Goal: Navigation & Orientation: Find specific page/section

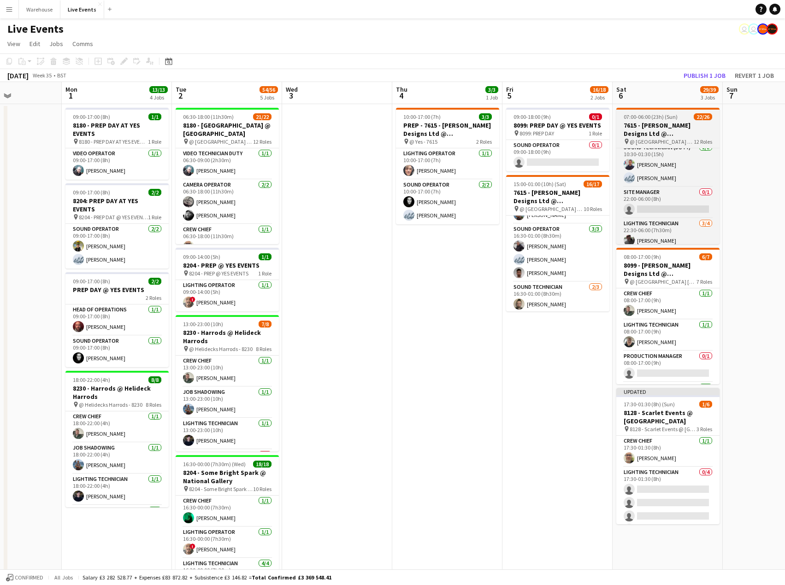
scroll to position [337, 0]
click at [709, 216] on app-card-role "Lighting Technician [DATE] 22:30-06:00 (7h30m) [PERSON_NAME] [PERSON_NAME] [PER…" at bounding box center [667, 241] width 103 height 71
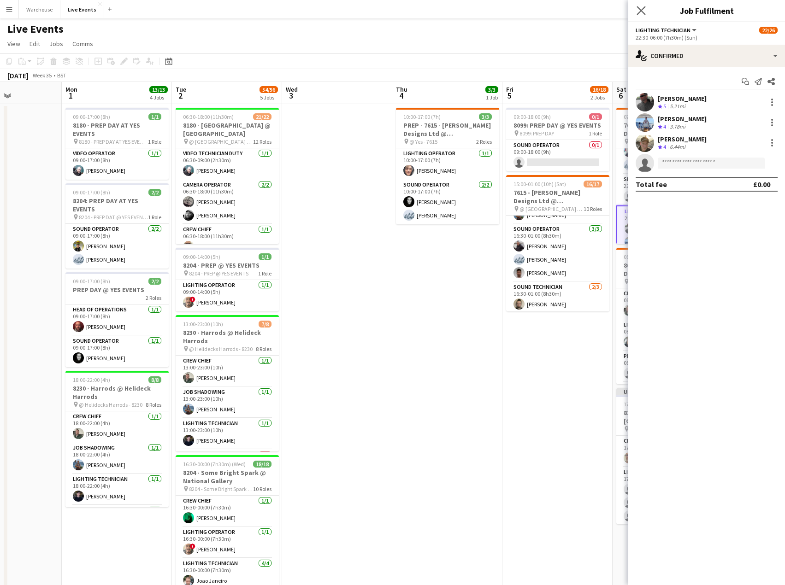
click at [639, 6] on icon "Close pop-in" at bounding box center [641, 10] width 9 height 9
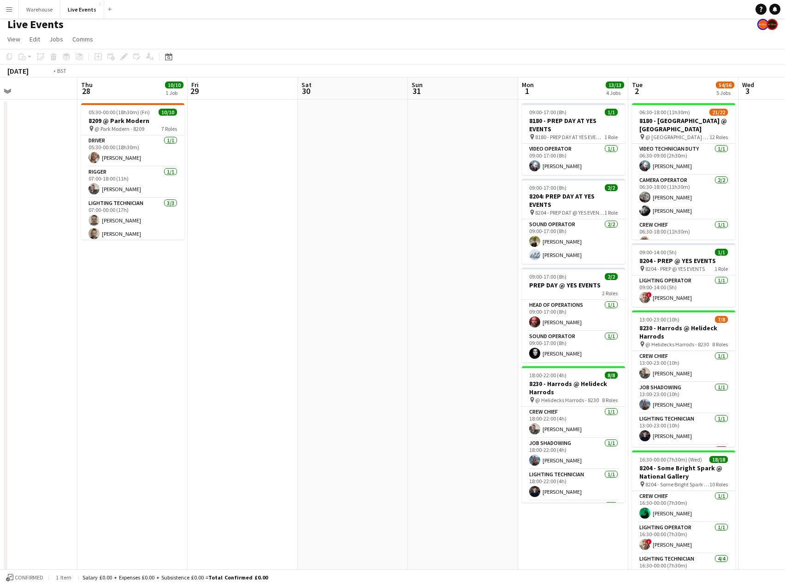
scroll to position [0, 314]
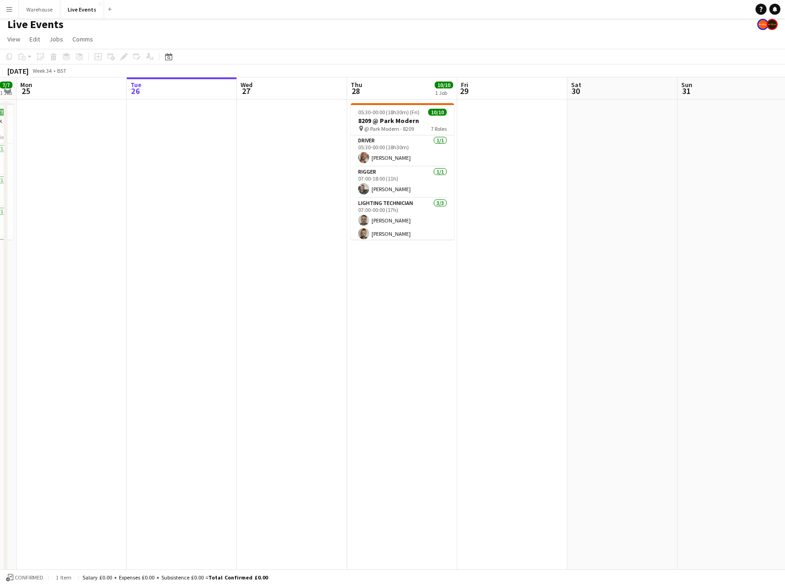
drag, startPoint x: 35, startPoint y: 351, endPoint x: 907, endPoint y: 451, distance: 878.0
click at [785, 451] on html "Menu Boards Boards Boards All jobs Status Workforce Workforce My Workforce Recr…" at bounding box center [392, 382] width 785 height 775
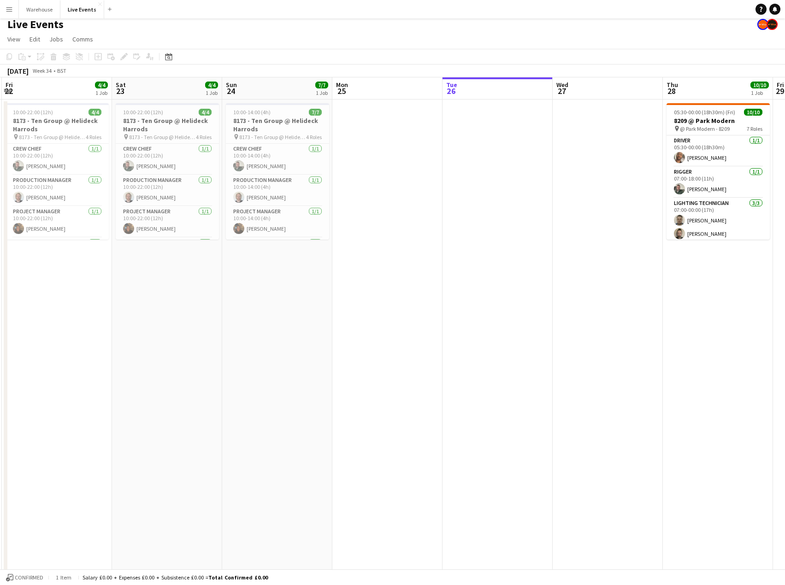
drag, startPoint x: 453, startPoint y: 416, endPoint x: 769, endPoint y: 419, distance: 315.8
click at [769, 419] on app-calendar-viewport "Wed 20 4/4 1 Job Thu 21 4/4 1 Job Fri 22 4/4 1 Job Sat 23 4/4 1 Job Sun 24 7/7 …" at bounding box center [392, 416] width 785 height 678
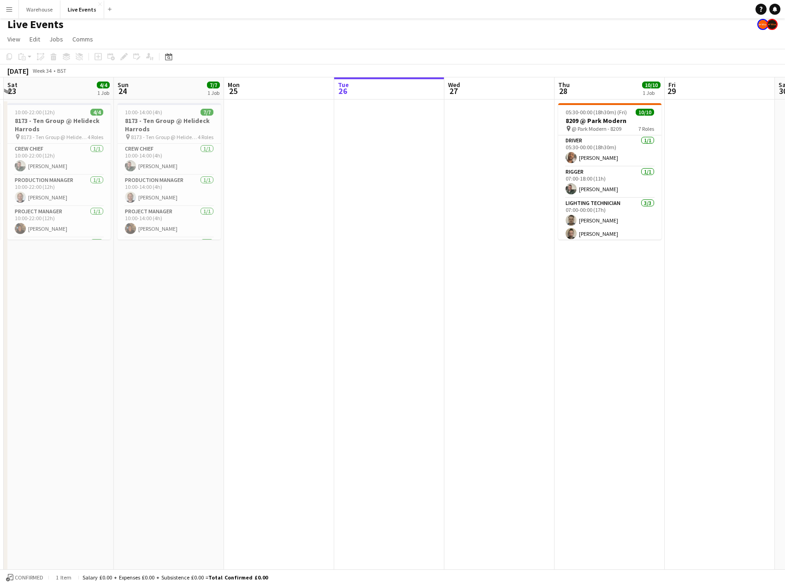
scroll to position [0, 207]
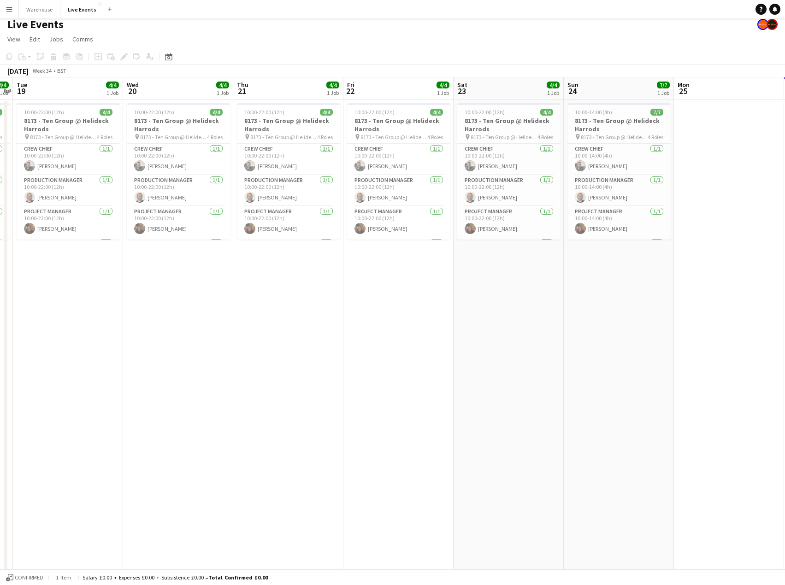
drag, startPoint x: 379, startPoint y: 400, endPoint x: 721, endPoint y: 423, distance: 342.4
click at [721, 423] on app-calendar-viewport "Sun 17 8/8 1 Job Mon 18 4/4 1 Job Tue 19 4/4 1 Job Wed 20 4/4 1 Job Thu 21 4/4 …" at bounding box center [392, 416] width 785 height 678
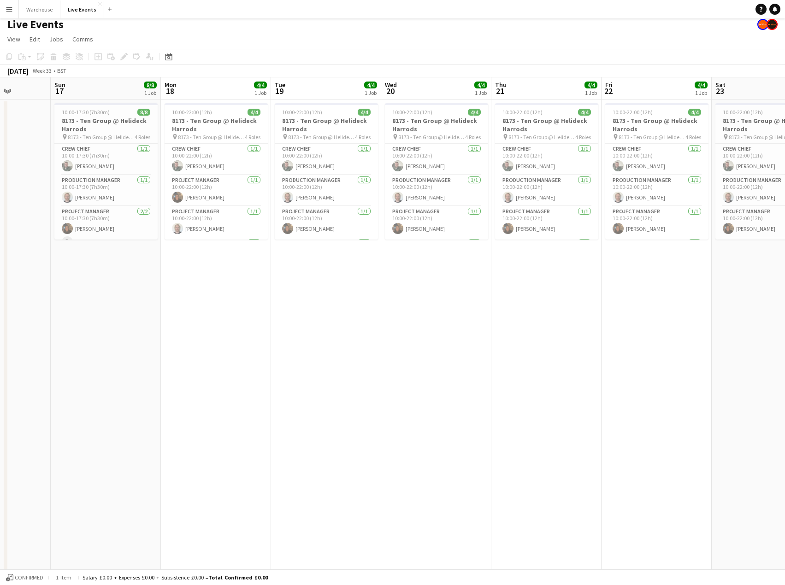
scroll to position [0, 199]
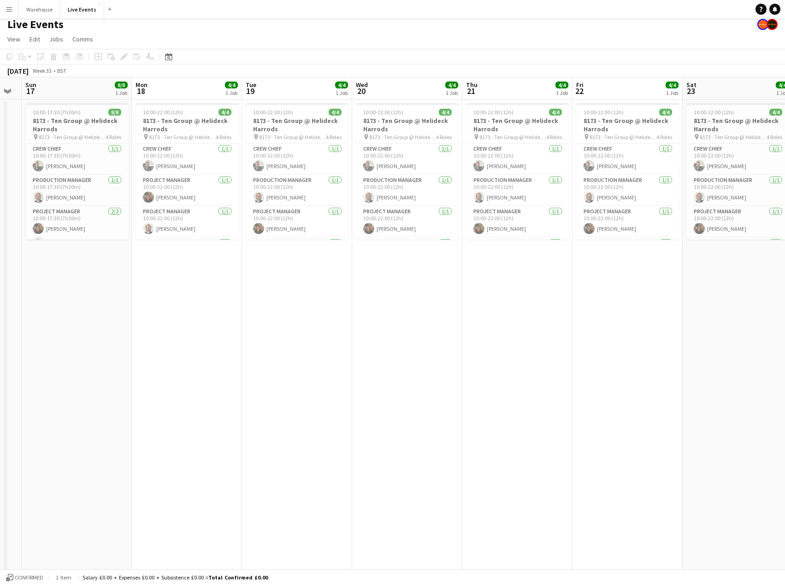
drag, startPoint x: 438, startPoint y: 404, endPoint x: 668, endPoint y: 420, distance: 229.6
click at [668, 420] on app-calendar-viewport "Fri 15 Sat 16 Sun 17 8/8 1 Job Mon 18 4/4 1 Job Tue 19 4/4 1 Job Wed 20 4/4 1 J…" at bounding box center [392, 416] width 785 height 678
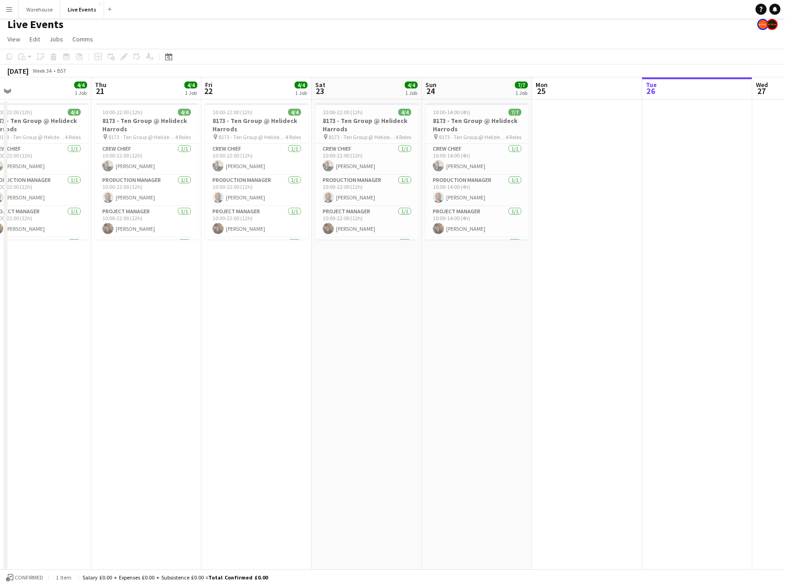
drag, startPoint x: 538, startPoint y: 380, endPoint x: 167, endPoint y: 377, distance: 371.1
click at [167, 377] on app-calendar-viewport "Sun 17 8/8 1 Job Mon 18 4/4 1 Job Tue 19 4/4 1 Job Wed 20 4/4 1 Job Thu 21 4/4 …" at bounding box center [392, 416] width 785 height 678
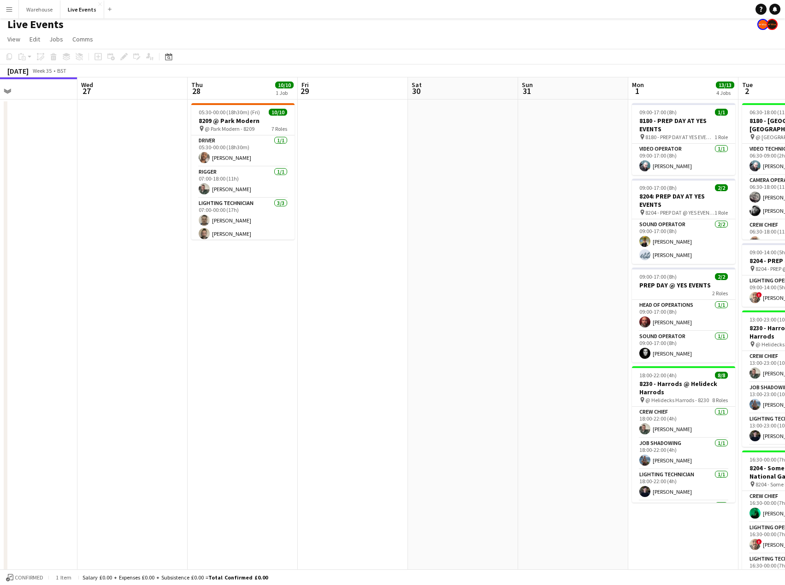
drag, startPoint x: 713, startPoint y: 408, endPoint x: 38, endPoint y: 385, distance: 675.3
click at [38, 385] on app-calendar-viewport "Sun 24 7/7 1 Job Mon 25 Tue 26 Wed 27 Thu 28 10/10 1 Job Fri 29 Sat 30 Sun 31 M…" at bounding box center [392, 416] width 785 height 678
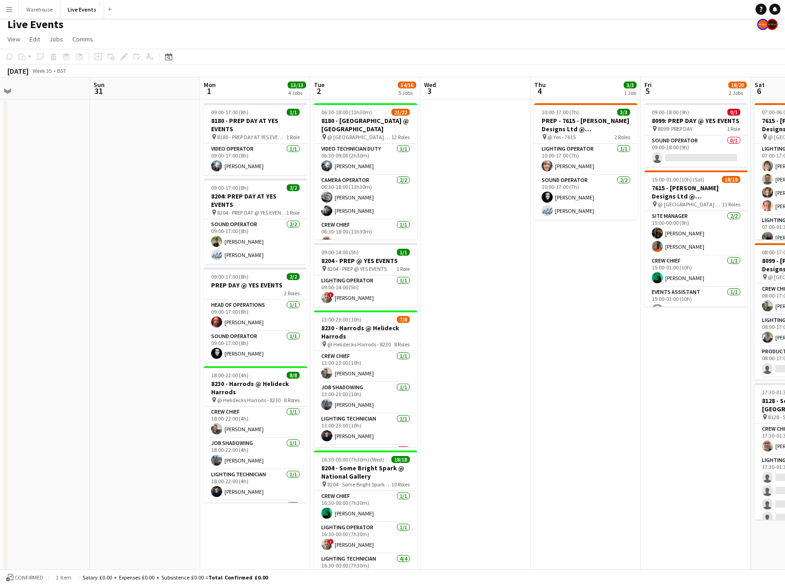
scroll to position [0, 368]
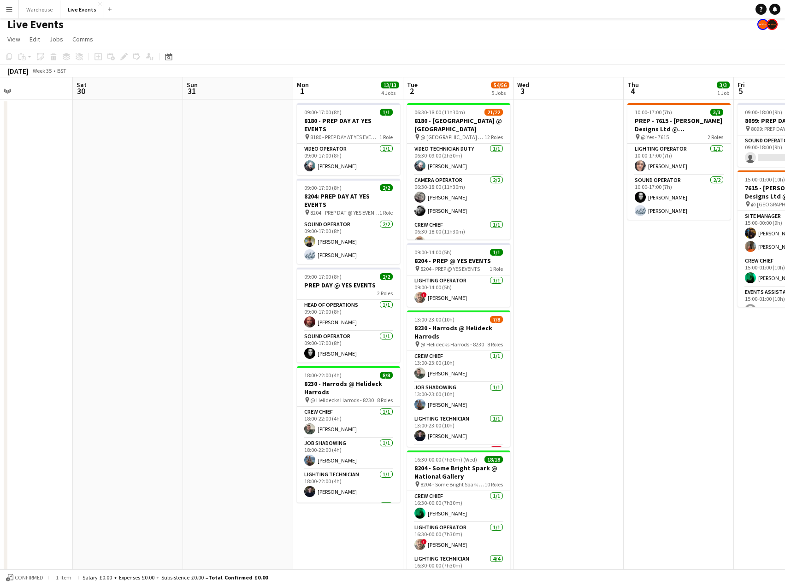
drag, startPoint x: 432, startPoint y: 410, endPoint x: 97, endPoint y: 408, distance: 335.2
click at [97, 408] on app-calendar-viewport "Tue 26 Wed 27 Thu 28 10/10 1 Job Fri 29 Sat 30 Sun 31 Mon 1 13/13 4 Jobs Tue 2 …" at bounding box center [392, 416] width 785 height 678
click at [594, 433] on app-date-cell at bounding box center [569, 428] width 110 height 656
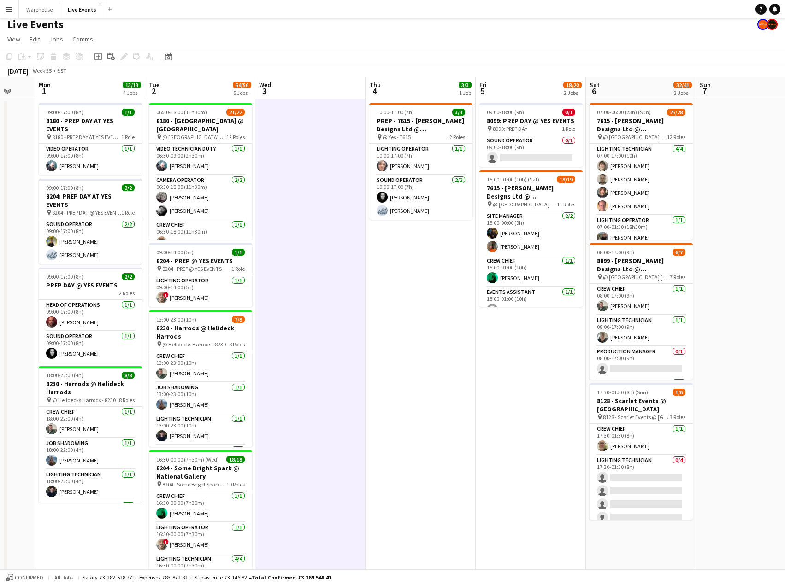
scroll to position [0, 425]
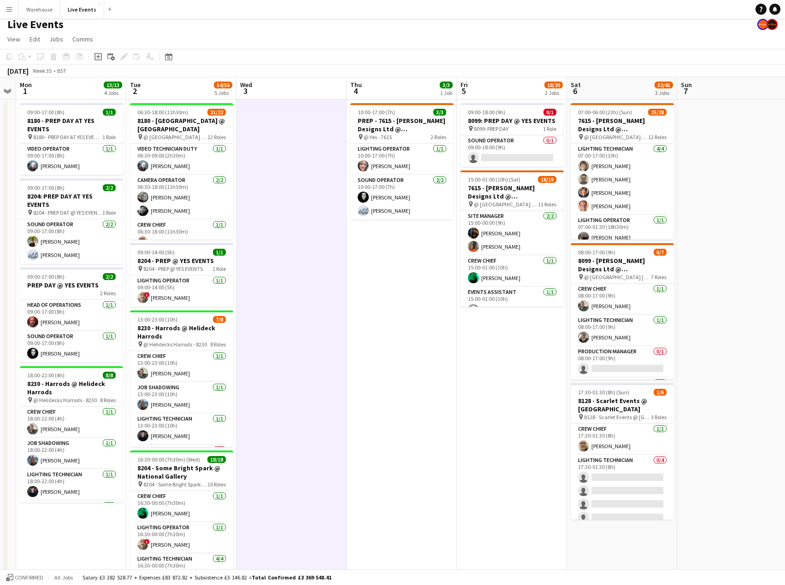
drag, startPoint x: 594, startPoint y: 433, endPoint x: 317, endPoint y: 447, distance: 277.4
click at [317, 447] on app-calendar-viewport "Thu 28 10/10 1 Job Fri 29 Sat 30 Sun 31 Mon 1 13/13 4 Jobs Tue 2 54/56 5 Jobs W…" at bounding box center [392, 416] width 785 height 678
drag, startPoint x: 563, startPoint y: 438, endPoint x: 555, endPoint y: 438, distance: 8.8
click at [562, 438] on app-date-cell "09:00-18:00 (9h) 0/1 8099: PREP DAY @ YES EVENTS pin 8099: PREP DAY 1 Role Soun…" at bounding box center [512, 428] width 110 height 656
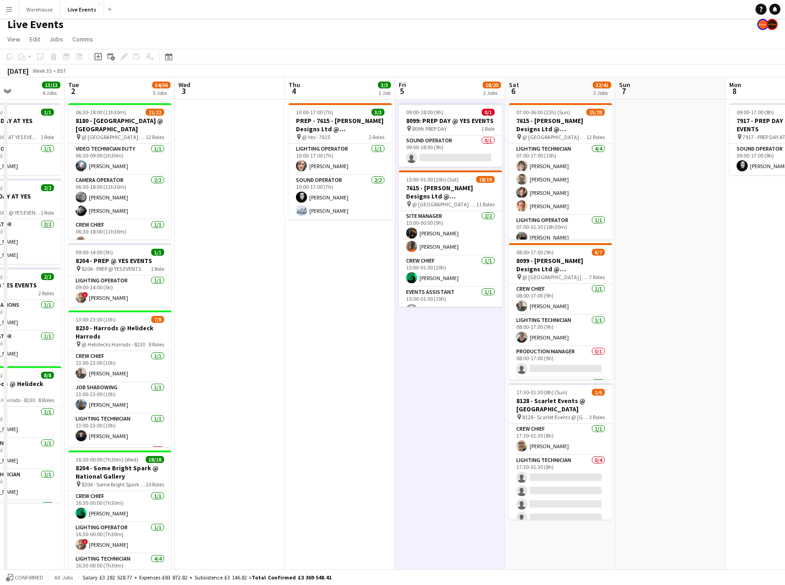
drag, startPoint x: 555, startPoint y: 438, endPoint x: 278, endPoint y: 433, distance: 276.2
click at [278, 433] on app-calendar-viewport "Sat 30 Sun 31 Mon 1 13/13 4 Jobs Tue 2 54/56 5 Jobs Wed 3 Thu 4 3/3 1 Job Fri 5…" at bounding box center [392, 416] width 785 height 678
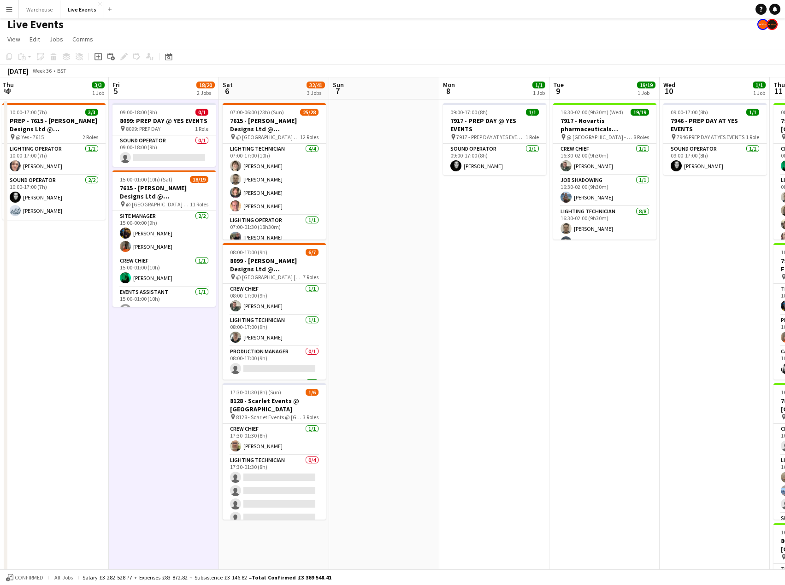
click at [562, 415] on app-calendar-viewport "Mon 1 13/13 4 Jobs Tue 2 54/56 5 Jobs Wed 3 Thu 4 3/3 1 Job Fri 5 18/20 2 Jobs …" at bounding box center [392, 416] width 785 height 678
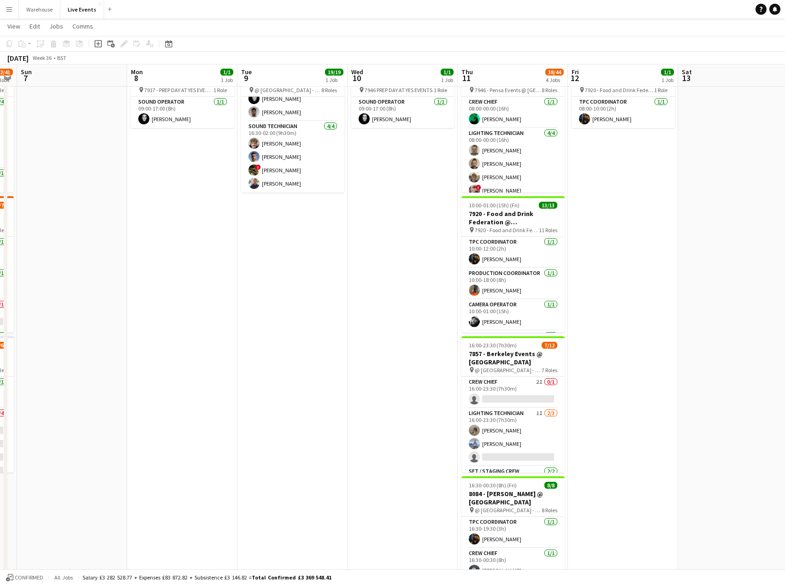
scroll to position [0, 425]
drag, startPoint x: 762, startPoint y: 281, endPoint x: 449, endPoint y: 279, distance: 313.0
click at [449, 279] on app-calendar-viewport "Wed 3 Thu 4 3/3 1 Job Fri 5 18/20 2 Jobs Sat 6 32/41 3 Jobs Sun 7 Mon 8 1/1 1 J…" at bounding box center [392, 346] width 785 height 723
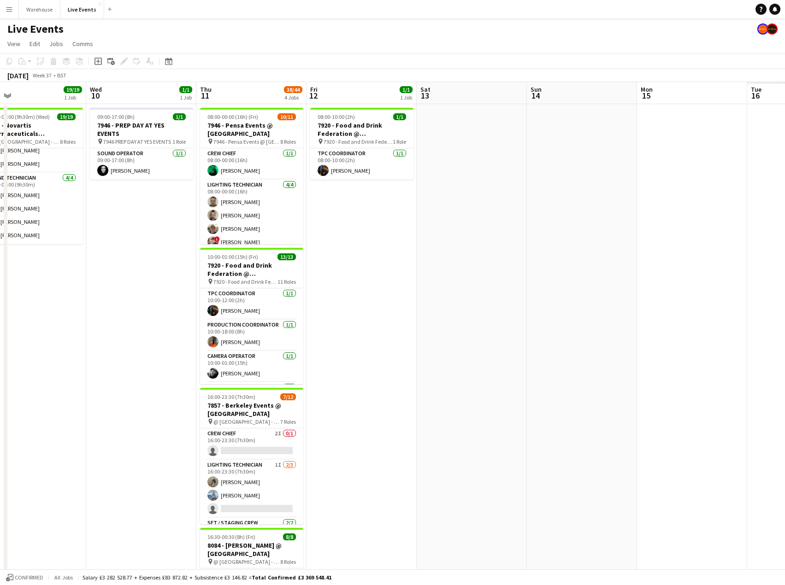
scroll to position [0, 378]
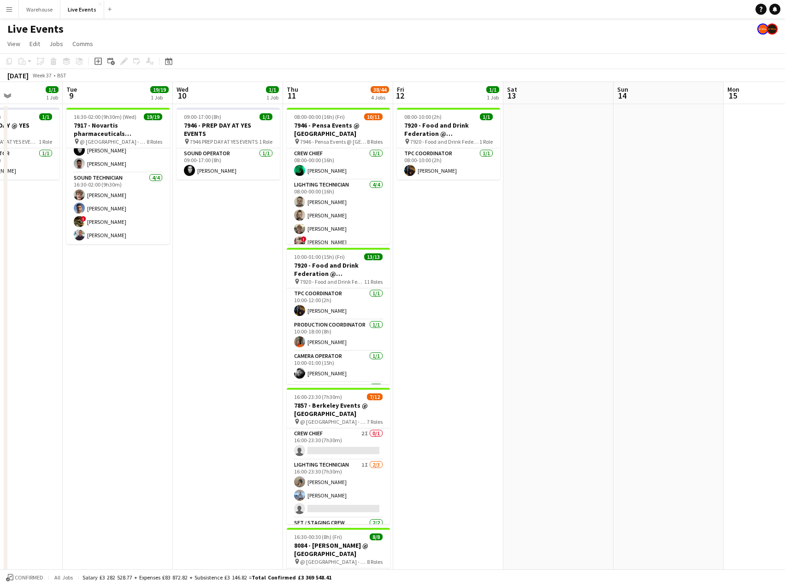
drag, startPoint x: 626, startPoint y: 242, endPoint x: 232, endPoint y: 241, distance: 393.7
click at [232, 241] on app-calendar-viewport "Fri 5 18/20 2 Jobs Sat 6 32/41 3 Jobs Sun 7 Mon 8 1/1 1 Job Tue 9 19/19 1 Job W…" at bounding box center [392, 421] width 785 height 678
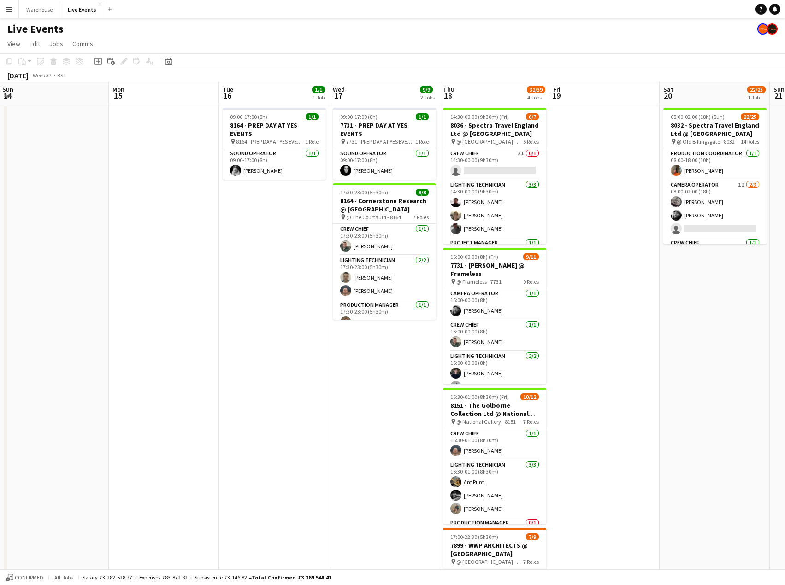
scroll to position [0, 314]
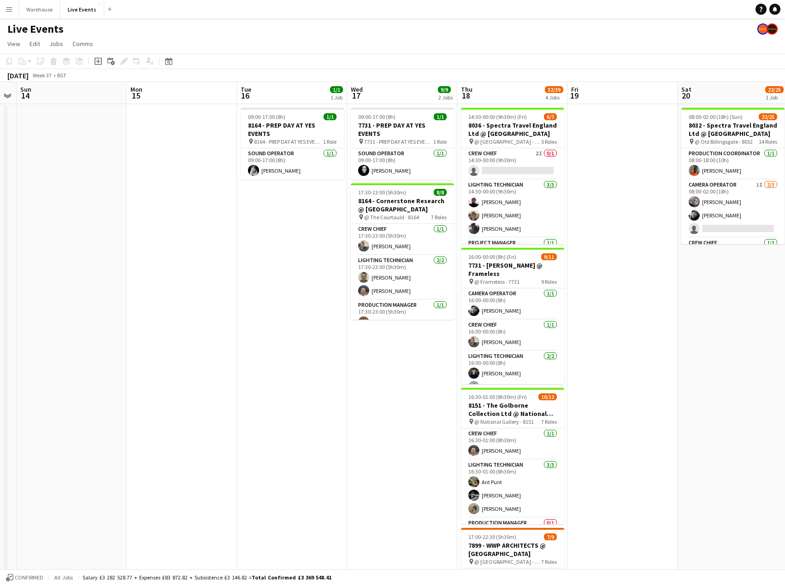
drag, startPoint x: 696, startPoint y: 310, endPoint x: 319, endPoint y: 298, distance: 376.8
click at [319, 298] on app-calendar-viewport "Thu 11 38/44 4 Jobs Fri 12 1/1 1 Job Sat 13 Sun 14 Mon 15 Tue 16 1/1 1 Job Wed …" at bounding box center [392, 421] width 785 height 678
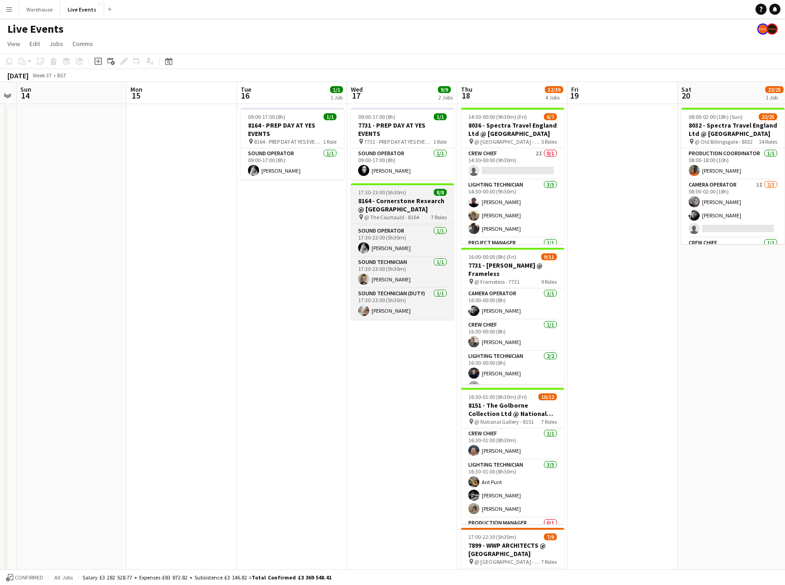
scroll to position [0, 0]
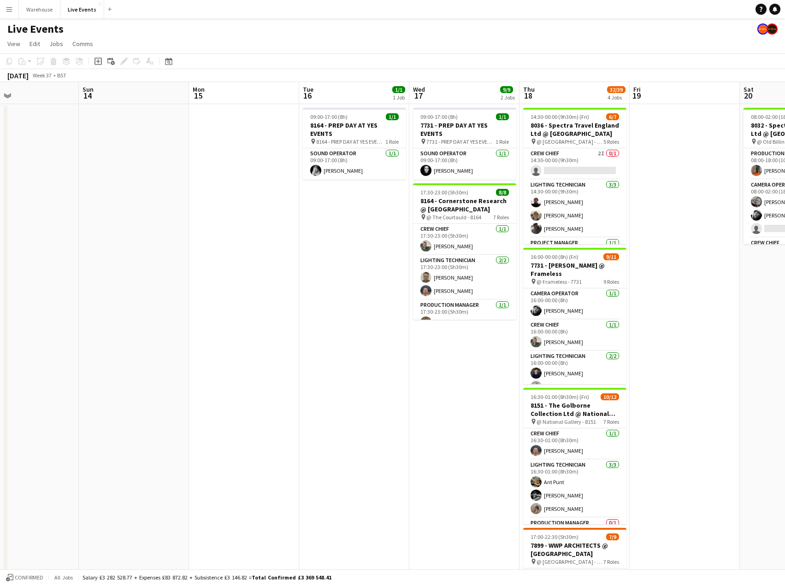
drag, startPoint x: 109, startPoint y: 321, endPoint x: 722, endPoint y: 309, distance: 613.3
click at [722, 309] on app-calendar-viewport "Thu 11 38/44 4 Jobs Fri 12 1/1 1 Job Sat 13 Sun 14 Mon 15 Tue 16 1/1 1 Job Wed …" at bounding box center [392, 421] width 785 height 678
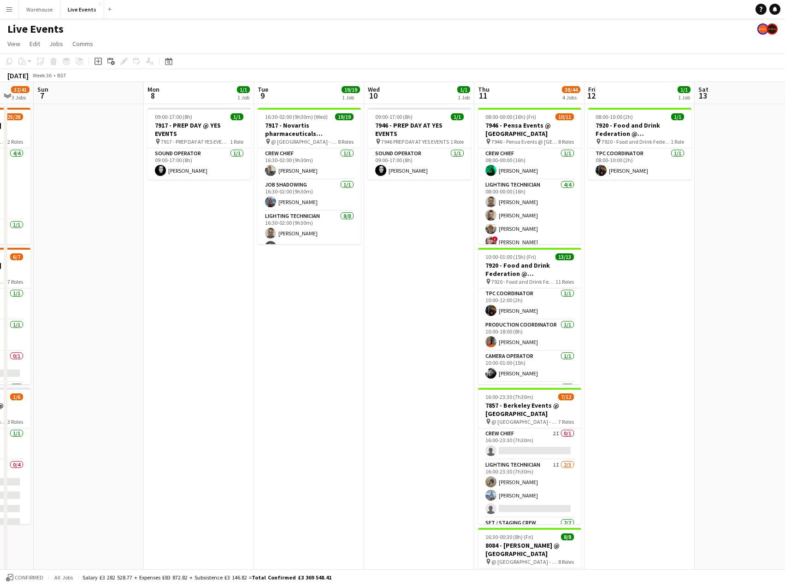
drag, startPoint x: 473, startPoint y: 346, endPoint x: 851, endPoint y: 346, distance: 378.0
click at [785, 346] on html "Menu Boards Boards Boards All jobs Status Workforce Workforce My Workforce Recr…" at bounding box center [392, 387] width 785 height 775
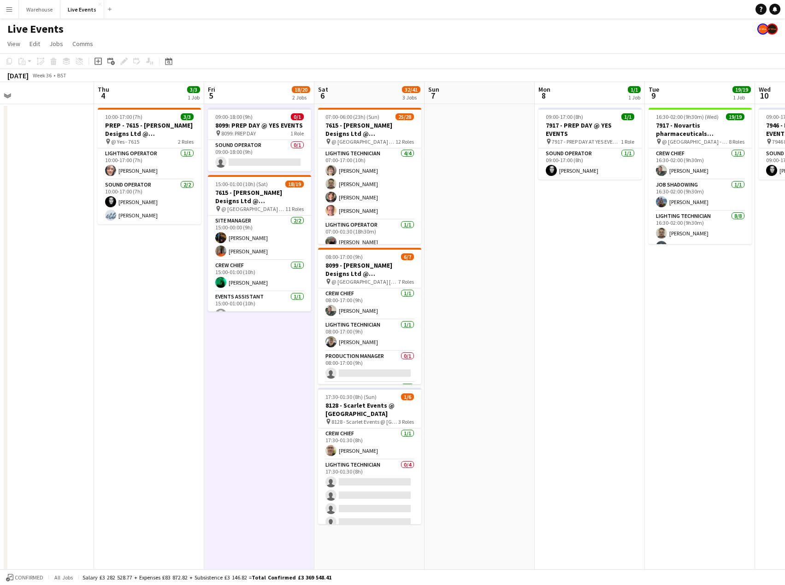
drag, startPoint x: 464, startPoint y: 373, endPoint x: 745, endPoint y: 355, distance: 281.3
click at [745, 355] on app-calendar-viewport "Mon 1 13/13 4 Jobs Tue 2 54/56 5 Jobs Wed 3 Thu 4 3/3 1 Job Fri 5 18/20 2 Jobs …" at bounding box center [392, 421] width 785 height 678
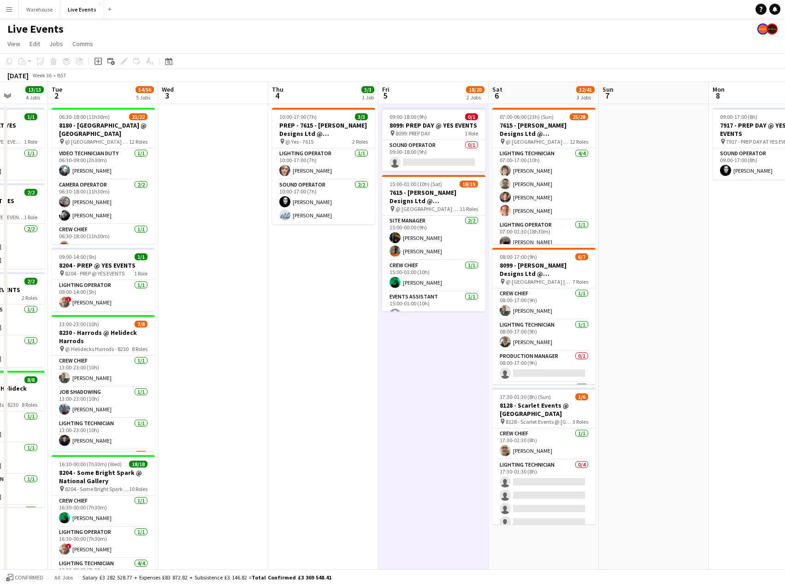
drag, startPoint x: 606, startPoint y: 378, endPoint x: 794, endPoint y: 376, distance: 188.1
click at [785, 376] on html "Menu Boards Boards Boards All jobs Status Workforce Workforce My Workforce Recr…" at bounding box center [392, 387] width 785 height 775
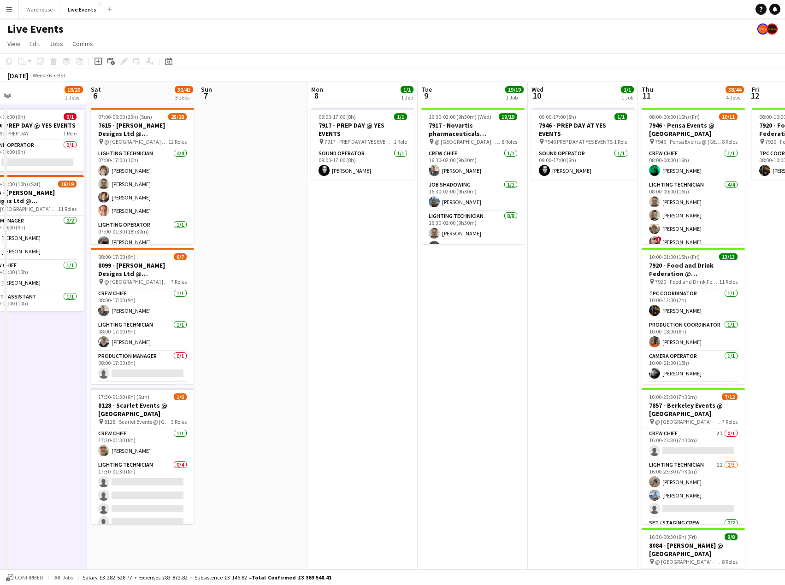
drag, startPoint x: 763, startPoint y: 395, endPoint x: 361, endPoint y: 388, distance: 401.6
click at [361, 388] on app-calendar-viewport "Wed 3 Thu 4 3/3 1 Job Fri 5 18/20 2 Jobs Sat 6 32/41 3 Jobs Sun 7 Mon 8 1/1 1 J…" at bounding box center [392, 421] width 785 height 678
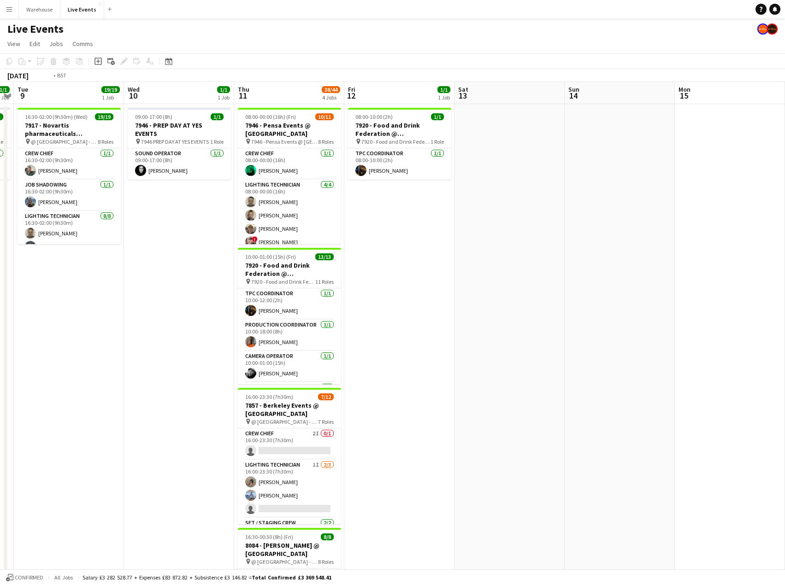
drag, startPoint x: 596, startPoint y: 385, endPoint x: 140, endPoint y: 378, distance: 456.5
click at [140, 378] on app-calendar-viewport "Wed 3 Thu 4 3/3 1 Job Fri 5 18/20 2 Jobs Sat 6 32/41 3 Jobs Sun 7 Mon 8 1/1 1 J…" at bounding box center [392, 421] width 785 height 678
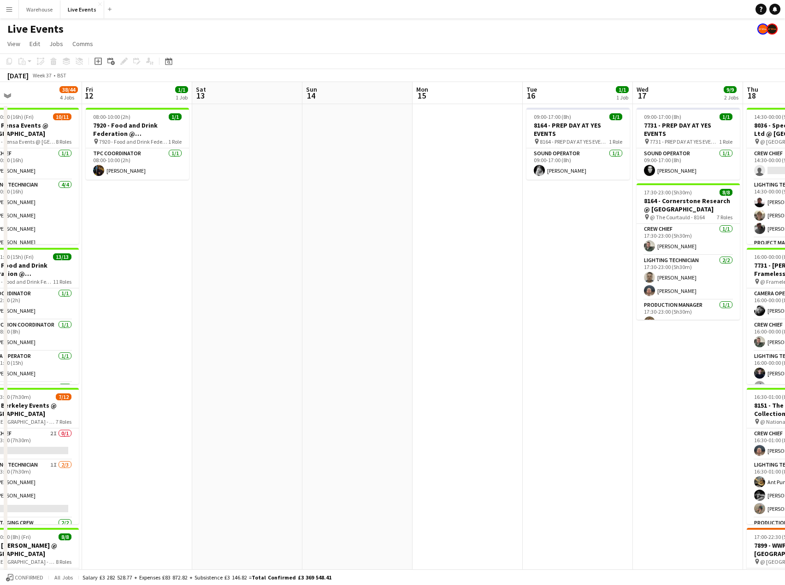
drag, startPoint x: 536, startPoint y: 358, endPoint x: 273, endPoint y: 342, distance: 262.8
click at [273, 342] on app-calendar-viewport "Tue 9 19/19 1 Job Wed 10 1/1 1 Job Thu 11 38/44 4 Jobs Fri 12 1/1 1 Job Sat 13 …" at bounding box center [392, 421] width 785 height 678
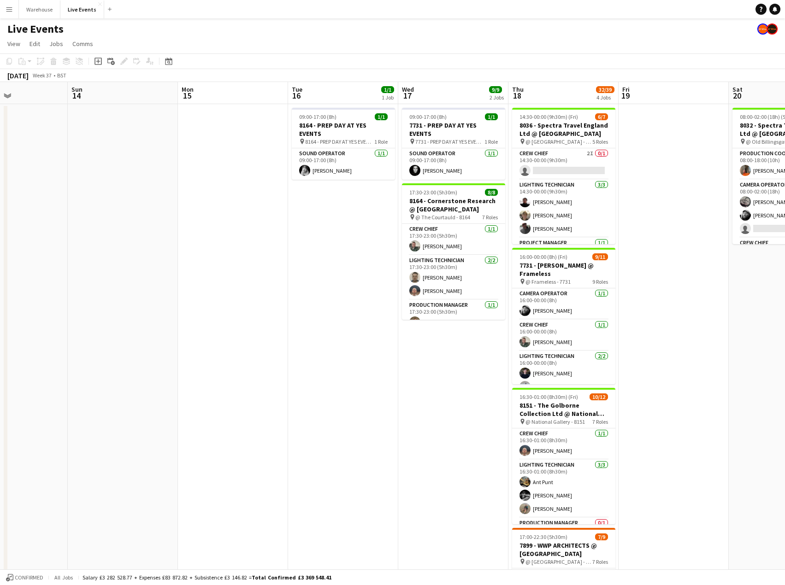
drag, startPoint x: 520, startPoint y: 388, endPoint x: 282, endPoint y: 375, distance: 238.2
click at [284, 375] on app-calendar-viewport "Thu 11 38/44 4 Jobs Fri 12 1/1 1 Job Sat 13 Sun 14 Mon 15 Tue 16 1/1 1 Job Wed …" at bounding box center [392, 421] width 785 height 678
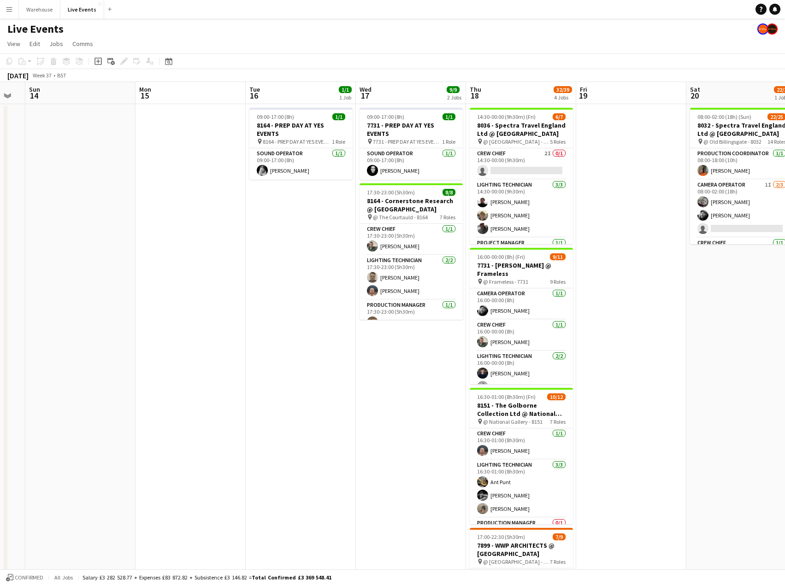
scroll to position [0, 306]
drag, startPoint x: 345, startPoint y: 385, endPoint x: 303, endPoint y: 393, distance: 42.7
click at [303, 393] on app-calendar-viewport "Thu 11 38/44 4 Jobs Fri 12 1/1 1 Job Sat 13 Sun 14 Mon 15 Tue 16 1/1 1 Job Wed …" at bounding box center [392, 421] width 785 height 678
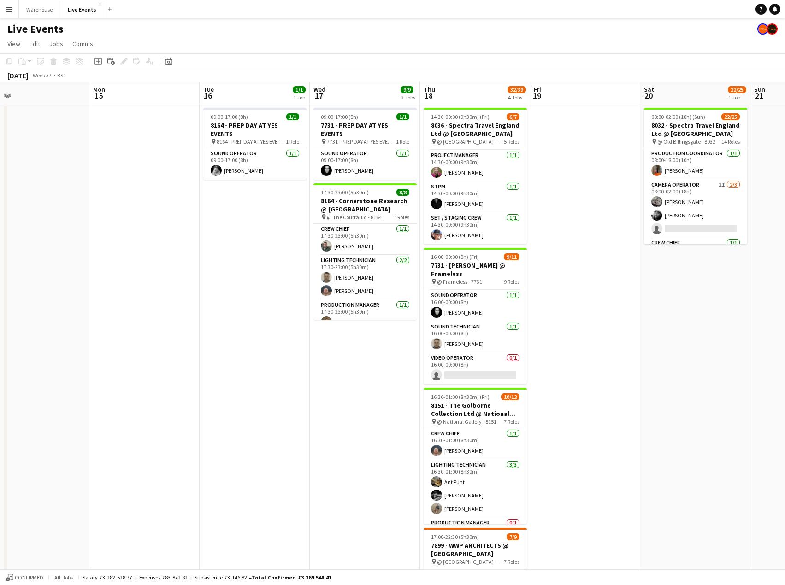
scroll to position [0, 372]
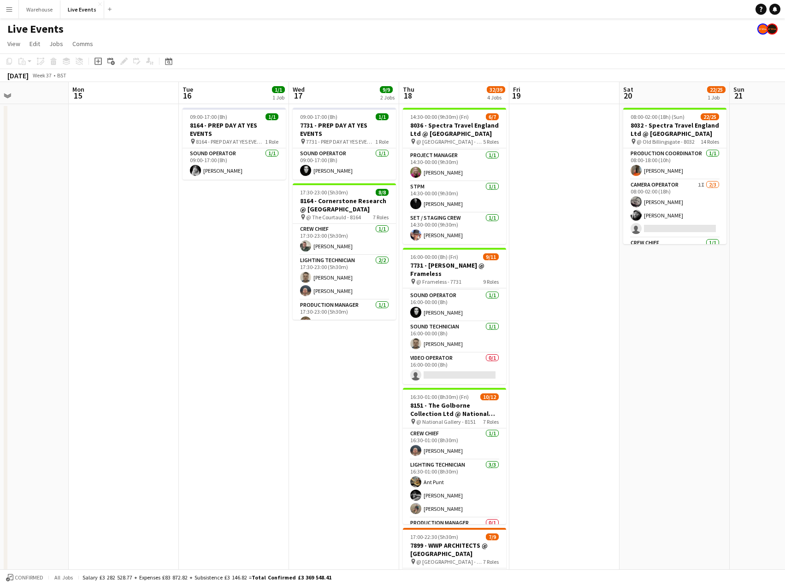
drag, startPoint x: 617, startPoint y: 369, endPoint x: 551, endPoint y: 367, distance: 66.4
click at [551, 367] on app-calendar-viewport "Thu 11 38/44 4 Jobs Fri 12 1/1 1 Job Sat 13 Sun 14 Mon 15 Tue 16 1/1 1 Job Wed …" at bounding box center [392, 421] width 785 height 678
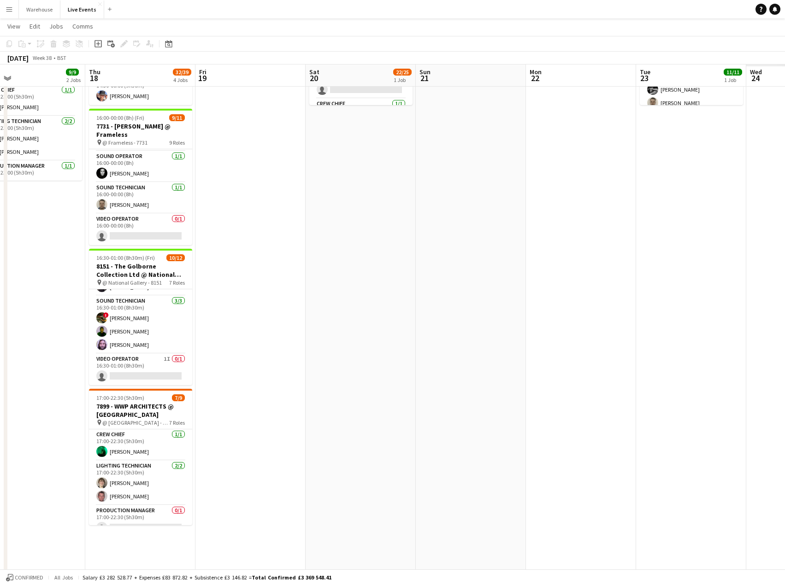
scroll to position [0, 256]
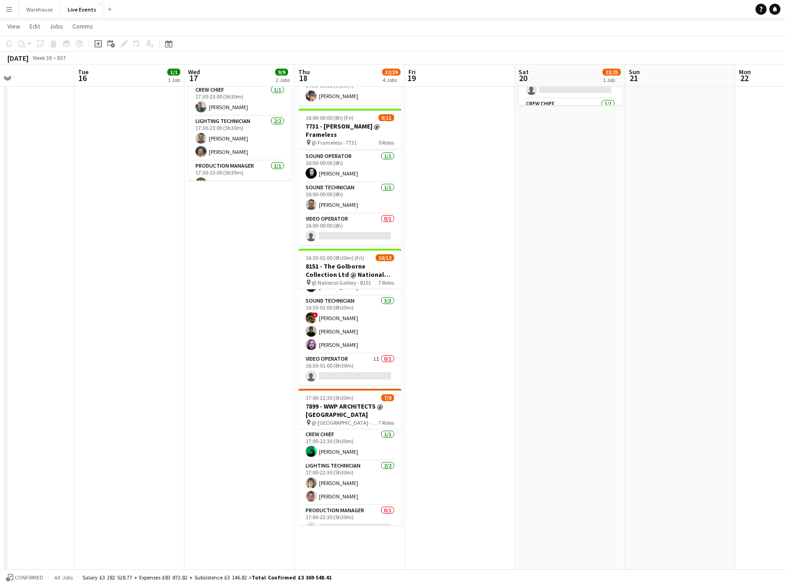
drag, startPoint x: 609, startPoint y: 365, endPoint x: 504, endPoint y: 378, distance: 105.4
click at [504, 378] on app-calendar-viewport "Sat 13 Sun 14 Mon 15 Tue 16 1/1 1 Job Wed 17 9/9 2 Jobs Thu 18 32/39 4 Jobs Fri…" at bounding box center [392, 259] width 785 height 723
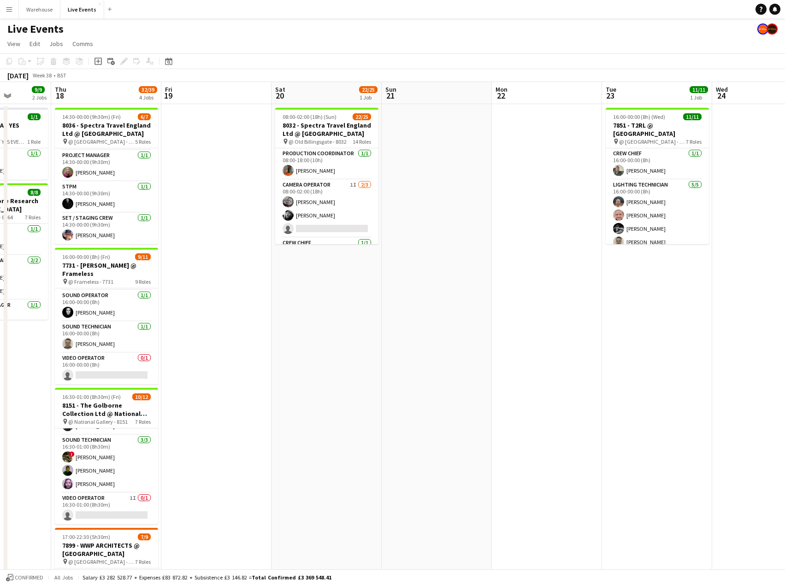
scroll to position [0, 294]
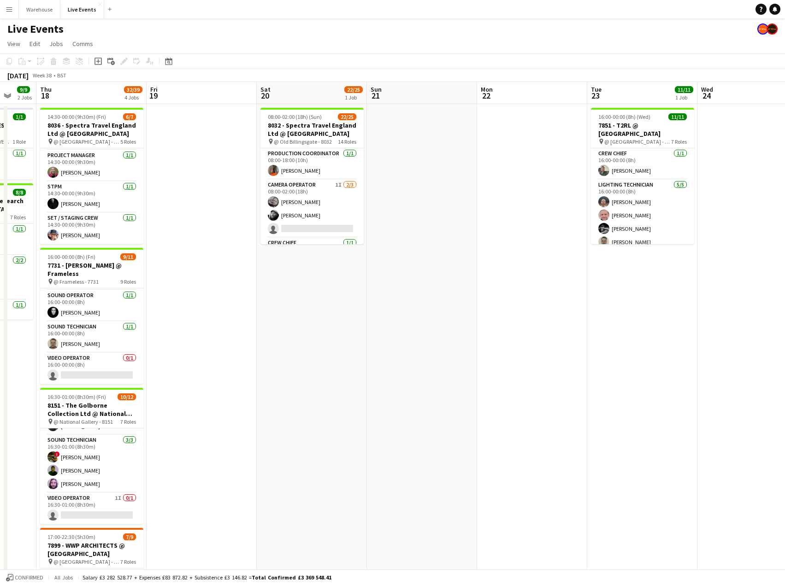
drag, startPoint x: 569, startPoint y: 338, endPoint x: 311, endPoint y: 376, distance: 261.0
click at [311, 376] on app-calendar-viewport "Mon 15 Tue 16 1/1 1 Job Wed 17 9/9 2 Jobs Thu 18 32/39 4 Jobs Fri 19 Sat 20 22/…" at bounding box center [392, 421] width 785 height 678
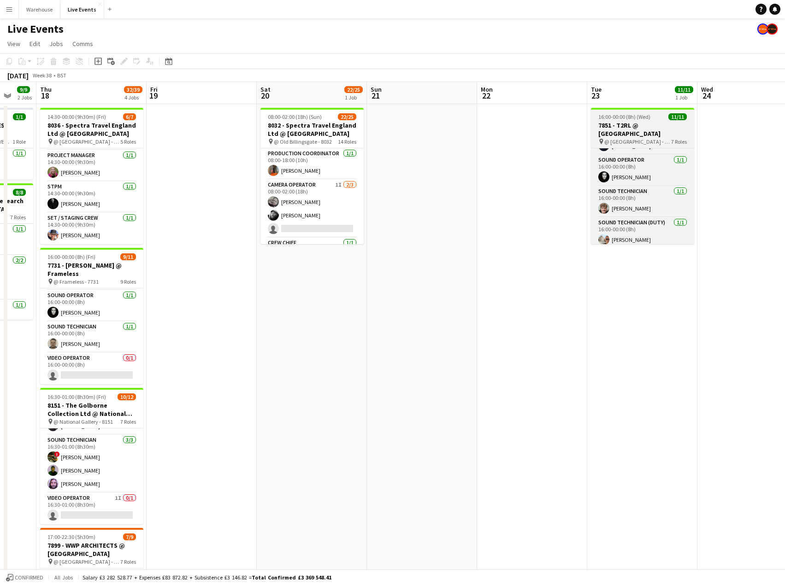
scroll to position [177, 0]
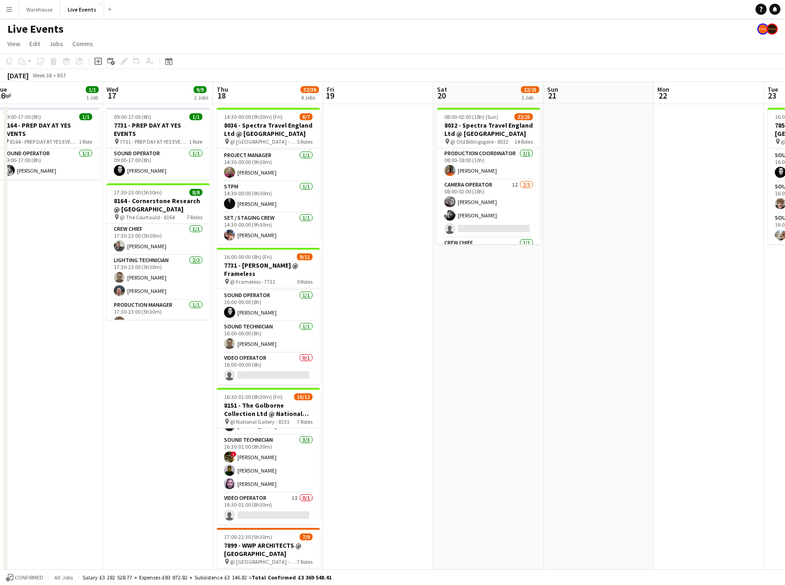
drag, startPoint x: 485, startPoint y: 309, endPoint x: 970, endPoint y: 296, distance: 486.1
click at [785, 296] on html "Menu Boards Boards Boards All jobs Status Workforce Workforce My Workforce Recr…" at bounding box center [392, 387] width 785 height 775
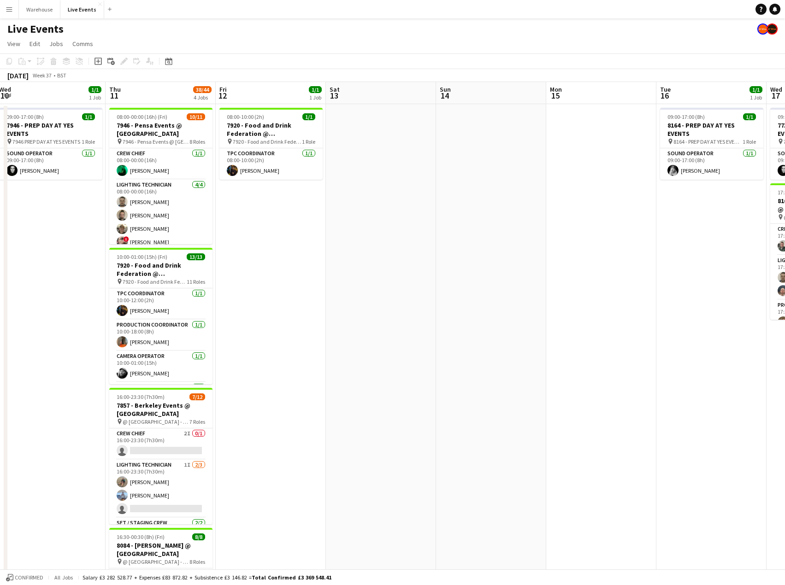
drag, startPoint x: 219, startPoint y: 352, endPoint x: 773, endPoint y: 330, distance: 554.1
click at [773, 330] on app-calendar-viewport "Mon 8 1/1 1 Job Tue 9 19/19 1 Job Wed 10 1/1 1 Job Thu 11 38/44 4 Jobs Fri 12 1…" at bounding box center [392, 421] width 785 height 678
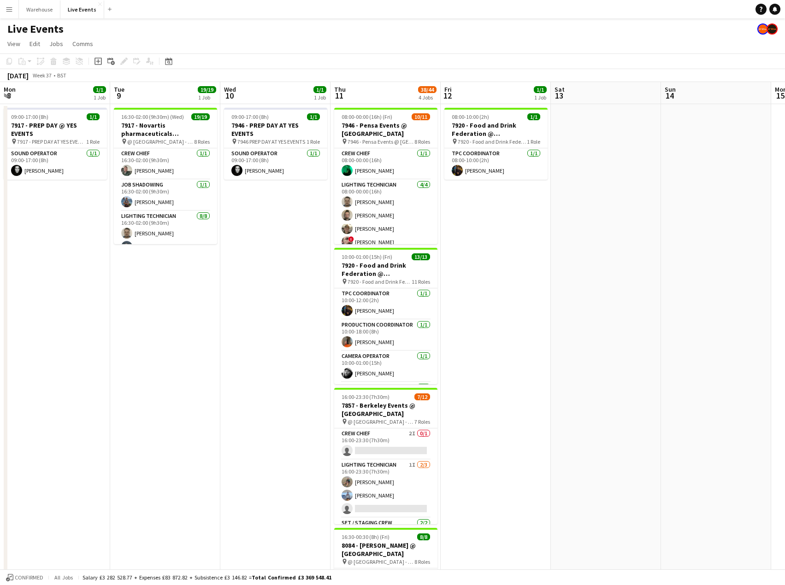
drag, startPoint x: 541, startPoint y: 365, endPoint x: 1017, endPoint y: 308, distance: 479.5
click at [785, 308] on html "Menu Boards Boards Boards All jobs Status Workforce Workforce My Workforce Recr…" at bounding box center [392, 387] width 785 height 775
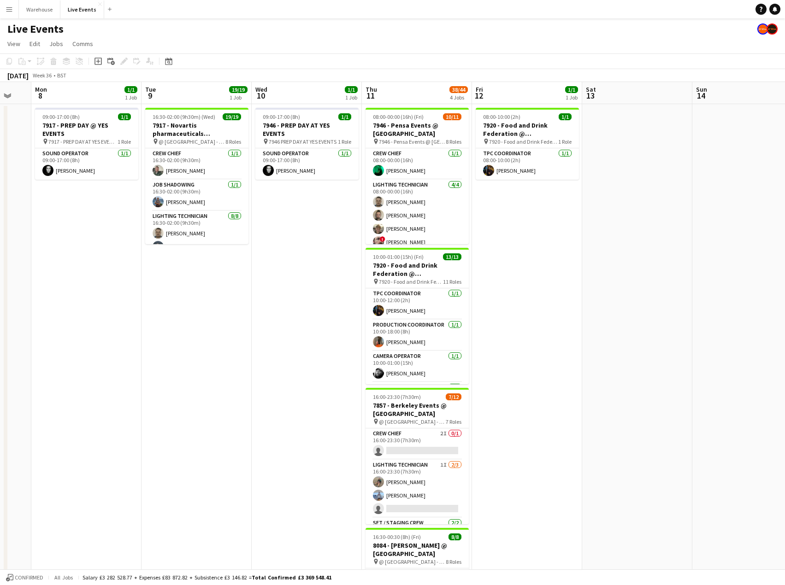
drag, startPoint x: 928, startPoint y: 318, endPoint x: 947, endPoint y: 315, distance: 19.1
click at [785, 315] on html "Menu Boards Boards Boards All jobs Status Workforce Workforce My Workforce Recr…" at bounding box center [392, 387] width 785 height 775
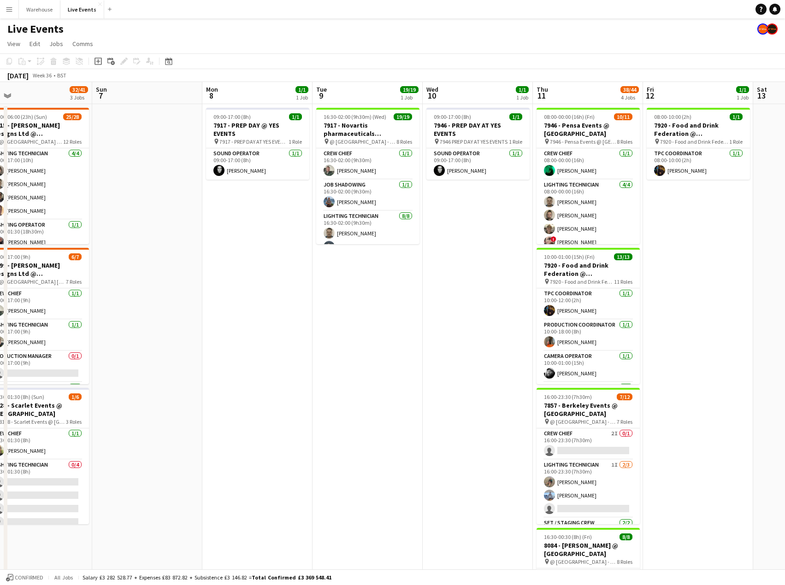
drag, startPoint x: 580, startPoint y: 316, endPoint x: 961, endPoint y: 309, distance: 381.8
click at [785, 309] on html "Menu Boards Boards Boards All jobs Status Workforce Workforce My Workforce Recr…" at bounding box center [392, 387] width 785 height 775
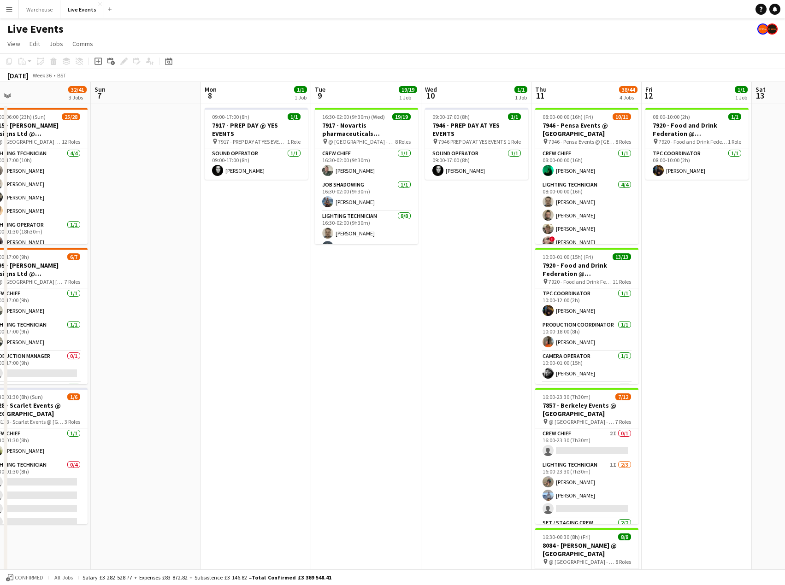
drag, startPoint x: 335, startPoint y: 336, endPoint x: 891, endPoint y: 323, distance: 555.7
click at [785, 323] on html "Menu Boards Boards Boards All jobs Status Workforce Workforce My Workforce Recr…" at bounding box center [392, 387] width 785 height 775
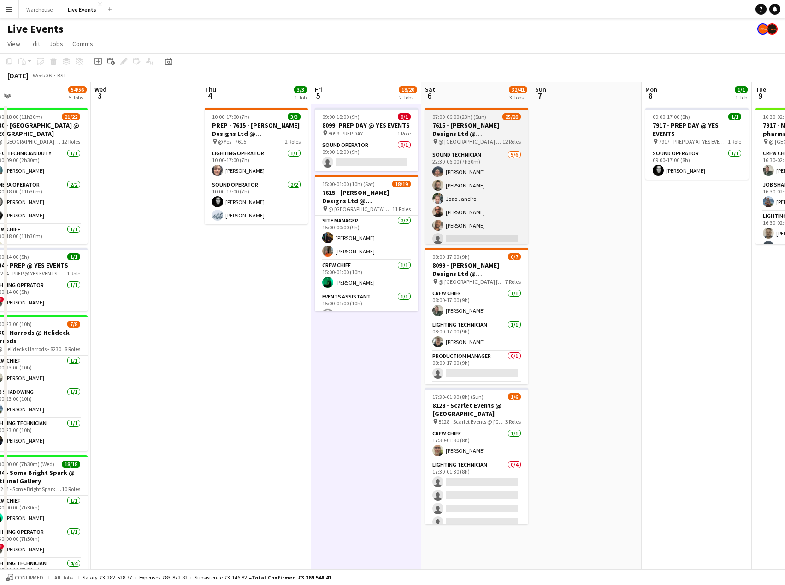
scroll to position [494, 0]
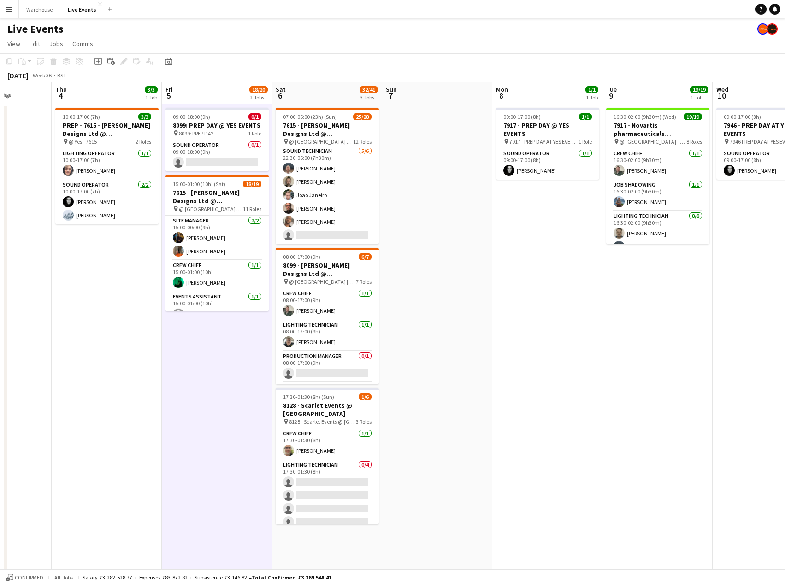
drag, startPoint x: 629, startPoint y: 248, endPoint x: 479, endPoint y: 267, distance: 151.5
click at [479, 265] on app-calendar-viewport "Sun 31 Mon 1 13/13 4 Jobs Tue 2 54/56 5 Jobs Wed 3 Thu 4 3/3 1 Job Fri 5 18/20 …" at bounding box center [392, 421] width 785 height 678
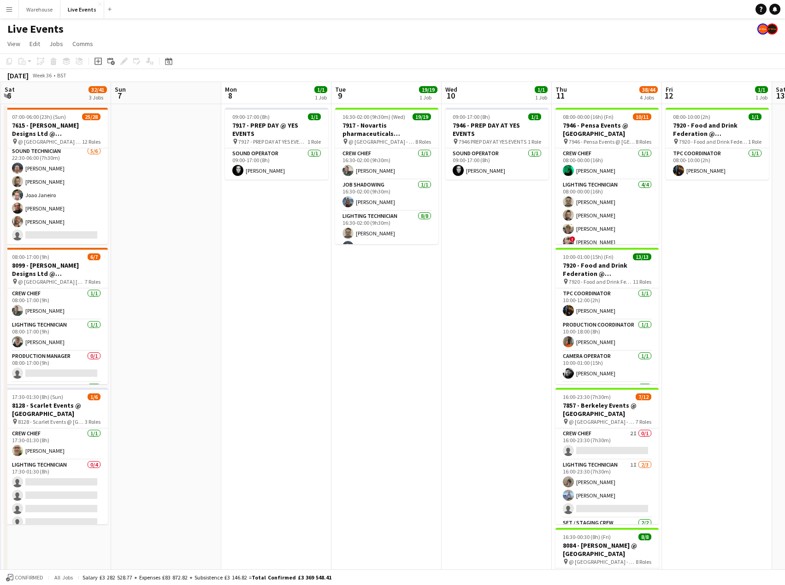
drag, startPoint x: 651, startPoint y: 285, endPoint x: 380, endPoint y: 288, distance: 270.6
click at [380, 288] on app-calendar-viewport "Tue 2 54/56 5 Jobs Wed 3 Thu 4 3/3 1 Job Fri 5 18/20 2 Jobs Sat 6 32/41 3 Jobs …" at bounding box center [392, 421] width 785 height 678
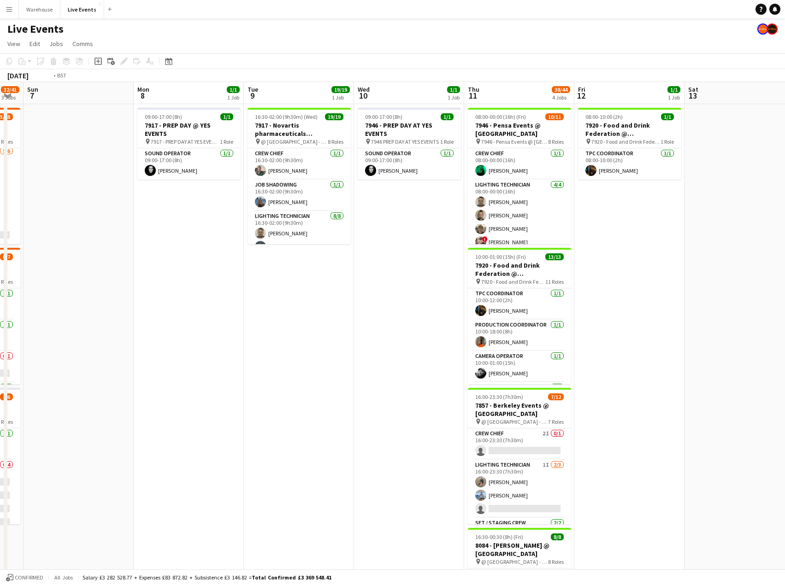
drag, startPoint x: 576, startPoint y: 298, endPoint x: 273, endPoint y: 304, distance: 302.5
click at [268, 299] on app-calendar-viewport "Thu 4 3/3 1 Job Fri 5 18/20 2 Jobs Sat 6 32/41 3 Jobs Sun 7 Mon 8 1/1 1 Job Tue…" at bounding box center [392, 421] width 785 height 678
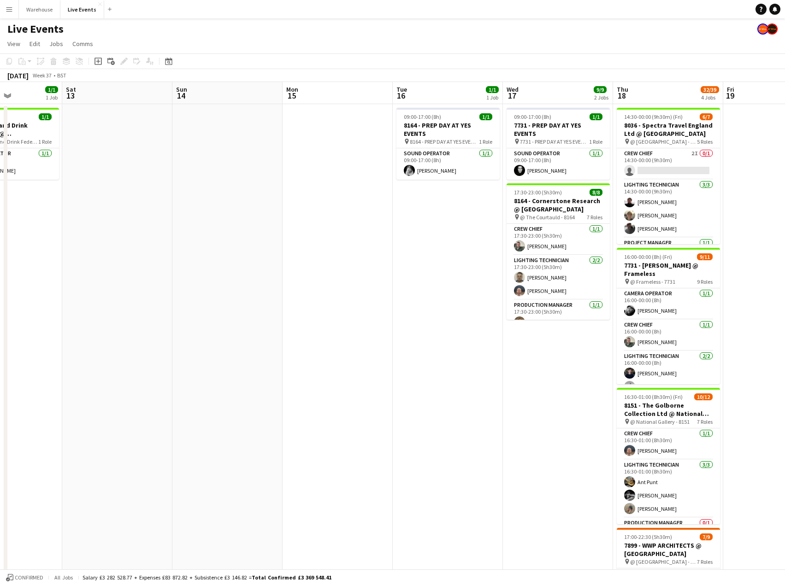
drag, startPoint x: 537, startPoint y: 311, endPoint x: 190, endPoint y: 312, distance: 346.7
click at [190, 312] on app-calendar-viewport "Wed 10 1/1 1 Job Thu 11 38/44 4 Jobs Fri 12 1/1 1 Job Sat 13 Sun 14 Mon 15 Tue …" at bounding box center [392, 421] width 785 height 678
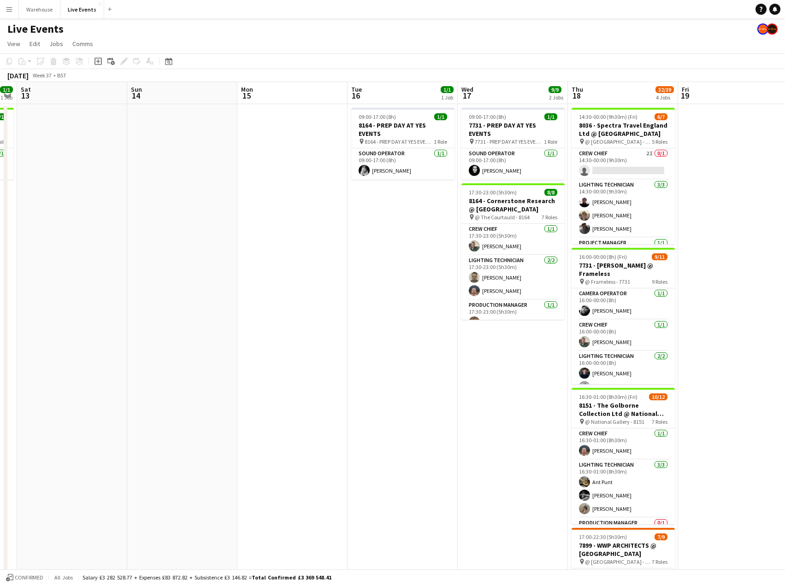
scroll to position [0, 411]
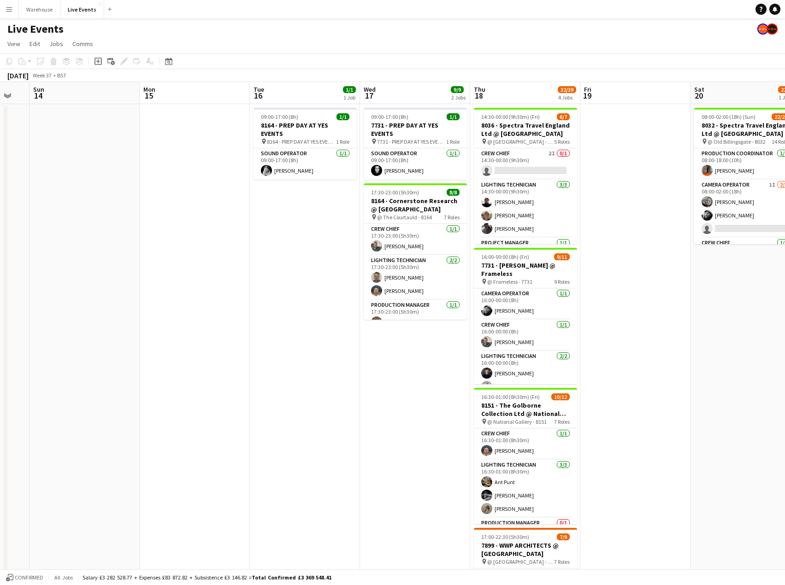
drag, startPoint x: 398, startPoint y: 347, endPoint x: 291, endPoint y: 352, distance: 107.1
click at [291, 352] on app-calendar-viewport "Wed 10 1/1 1 Job Thu 11 38/44 4 Jobs Fri 12 1/1 1 Job Sat 13 Sun 14 Mon 15 Tue …" at bounding box center [392, 421] width 785 height 678
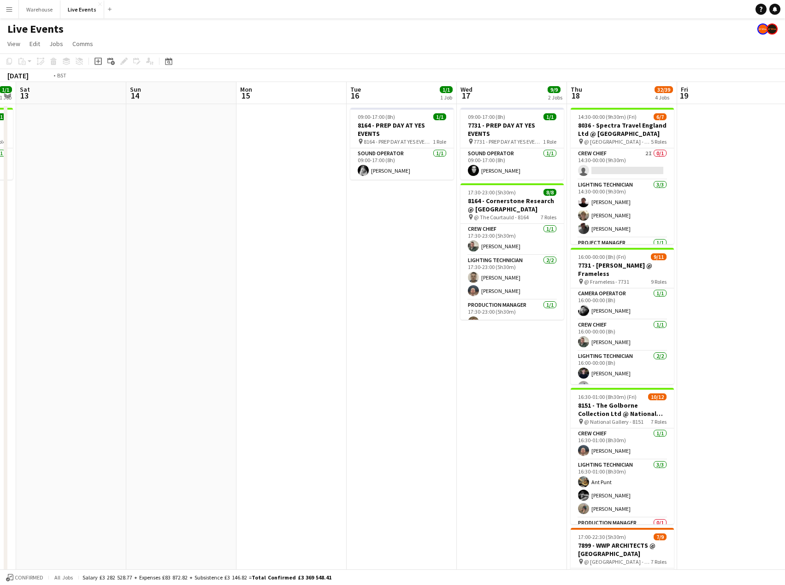
click at [237, 359] on app-calendar-viewport "Wed 10 1/1 1 Job Thu 11 38/44 4 Jobs Fri 12 1/1 1 Job Sat 13 Sun 14 Mon 15 Tue …" at bounding box center [392, 421] width 785 height 678
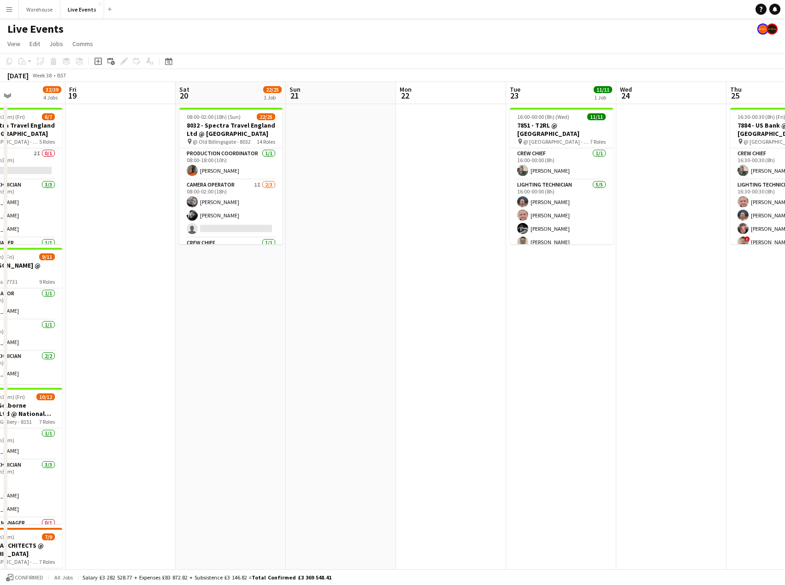
scroll to position [0, 242]
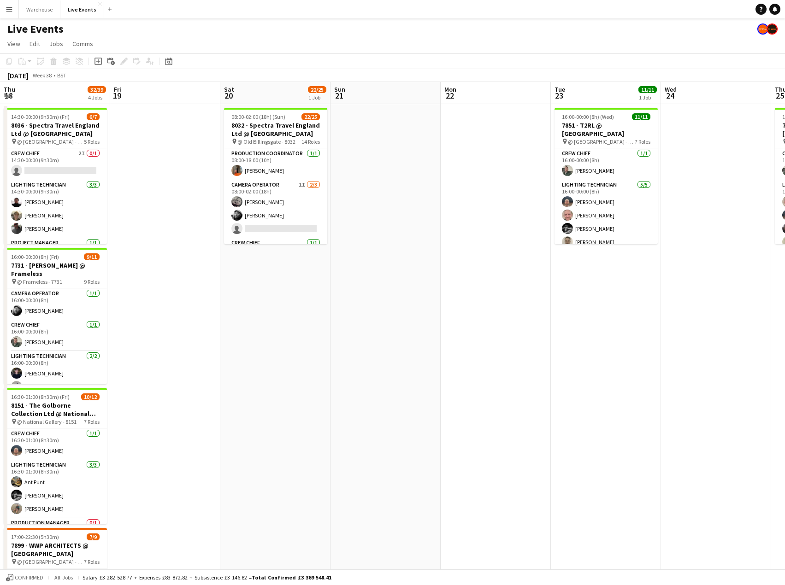
drag, startPoint x: 698, startPoint y: 381, endPoint x: 550, endPoint y: 381, distance: 148.4
click at [550, 381] on app-calendar-viewport "Mon 15 Tue 16 1/1 1 Job Wed 17 9/9 2 Jobs Thu 18 32/39 4 Jobs Fri 19 Sat 20 22/…" at bounding box center [392, 421] width 785 height 678
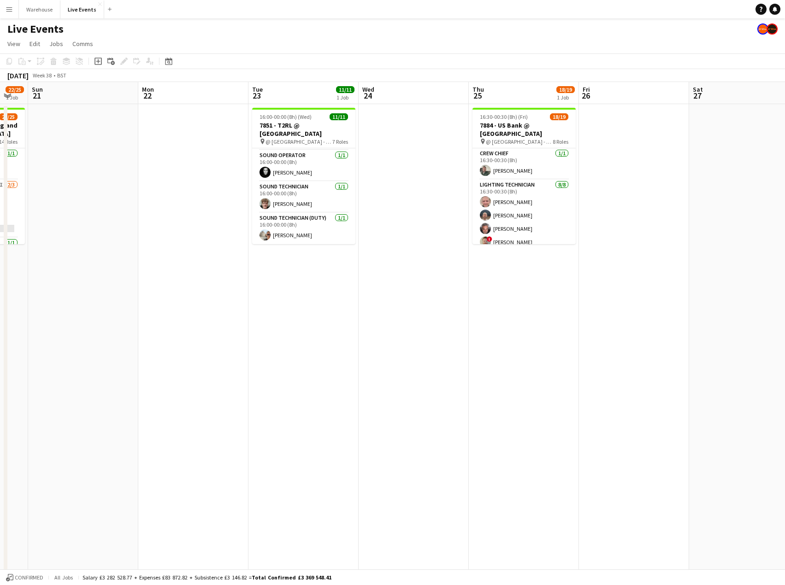
scroll to position [0, 441]
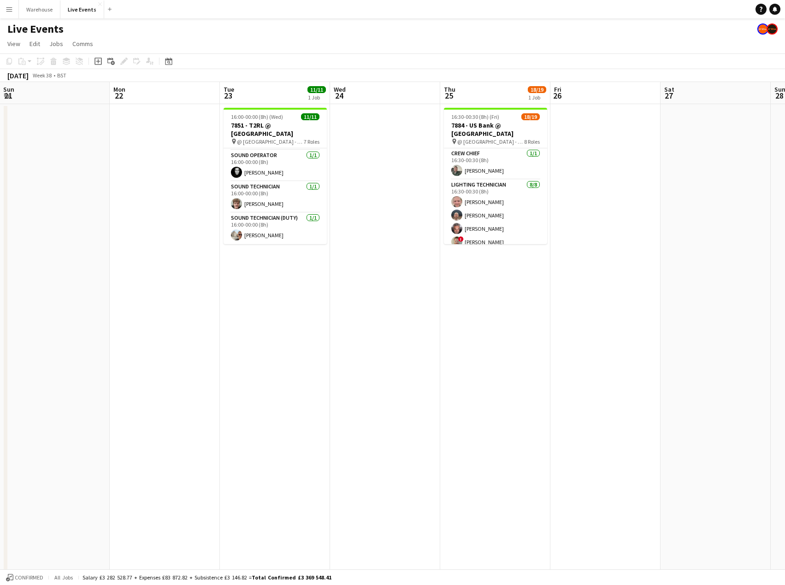
drag, startPoint x: 602, startPoint y: 283, endPoint x: 403, endPoint y: 300, distance: 199.4
click at [403, 300] on app-calendar-viewport "Wed 17 9/9 2 Jobs Thu 18 32/39 4 Jobs Fri 19 Sat 20 22/25 1 Job Sun 21 Mon 22 T…" at bounding box center [392, 421] width 785 height 678
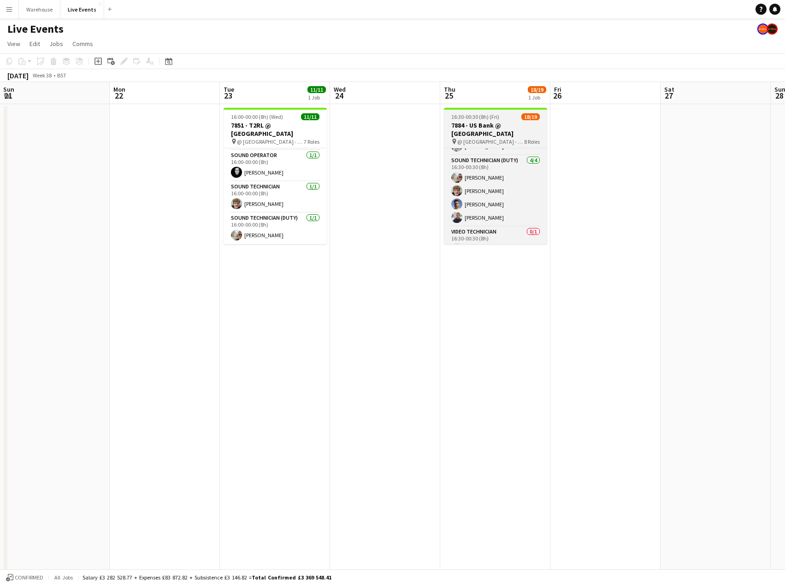
scroll to position [302, 0]
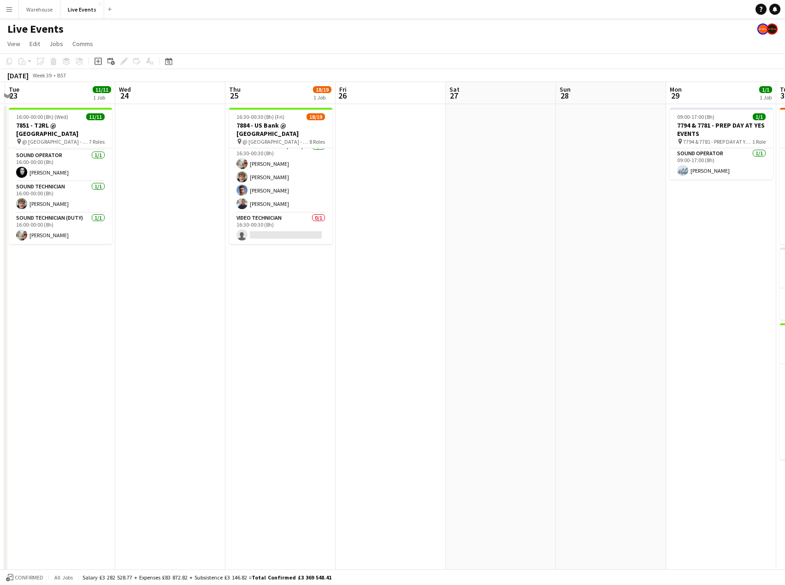
drag, startPoint x: 607, startPoint y: 235, endPoint x: 392, endPoint y: 250, distance: 215.4
click at [392, 250] on app-calendar-viewport "Fri 19 Sat 20 22/25 1 Job Sun 21 Mon 22 Tue 23 11/11 1 Job Wed 24 Thu 25 18/19 …" at bounding box center [392, 421] width 785 height 678
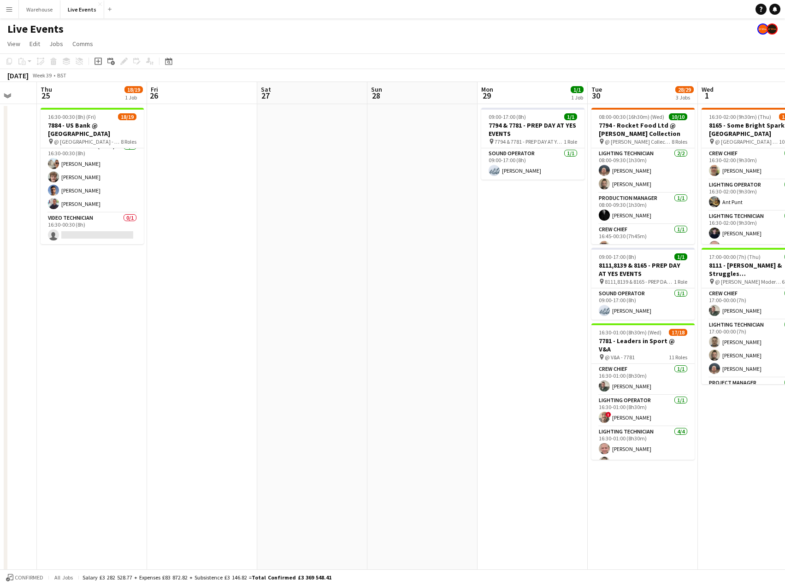
scroll to position [0, 345]
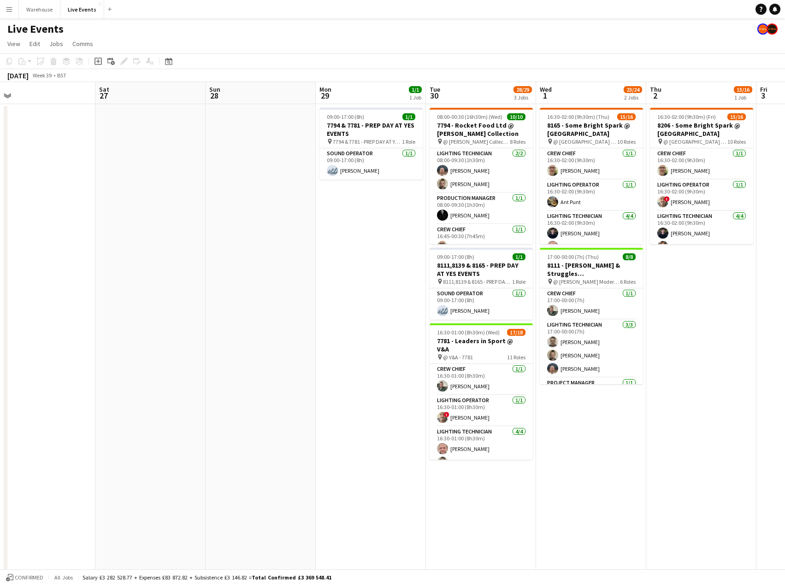
drag, startPoint x: 707, startPoint y: 288, endPoint x: 357, endPoint y: 287, distance: 350.4
click at [357, 287] on app-calendar-viewport "Tue 23 11/11 1 Job Wed 24 Thu 25 18/19 1 Job Fri 26 Sat 27 Sun 28 Mon 29 1/1 1 …" at bounding box center [392, 421] width 785 height 678
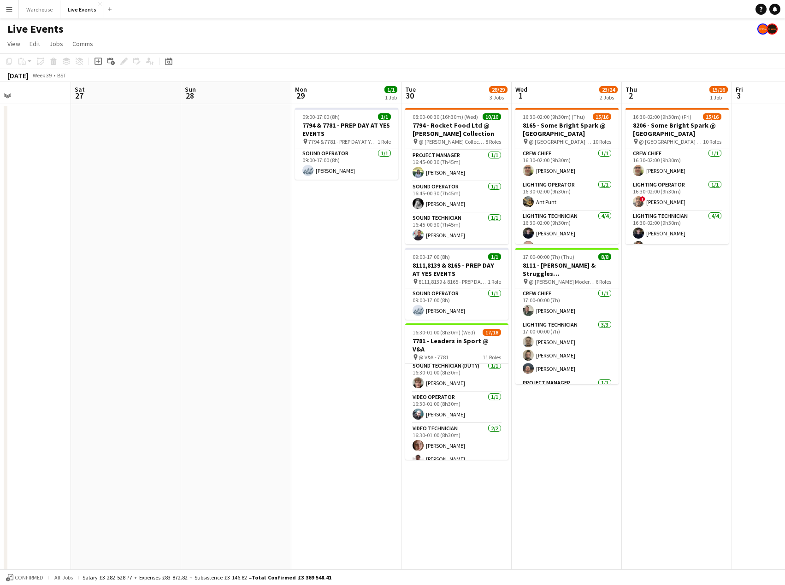
scroll to position [0, 373]
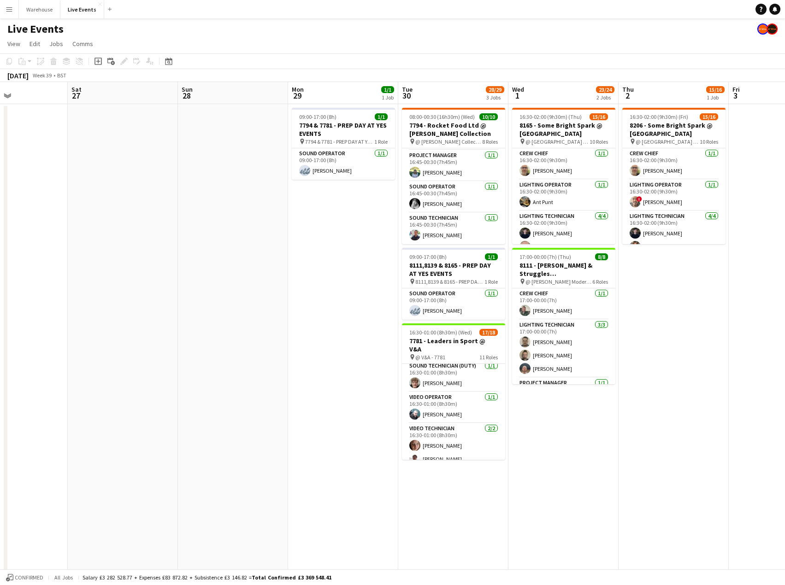
drag, startPoint x: 586, startPoint y: 458, endPoint x: 559, endPoint y: 473, distance: 30.9
click at [559, 473] on app-calendar-viewport "Tue 23 11/11 1 Job Wed 24 Thu 25 18/19 1 Job Fri 26 Sat 27 Sun 28 Mon 29 1/1 1 …" at bounding box center [392, 421] width 785 height 678
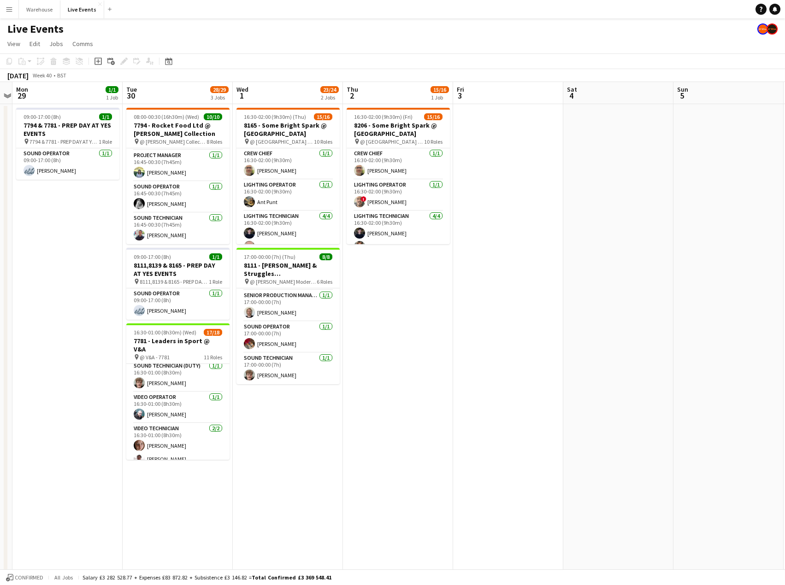
scroll to position [0, 462]
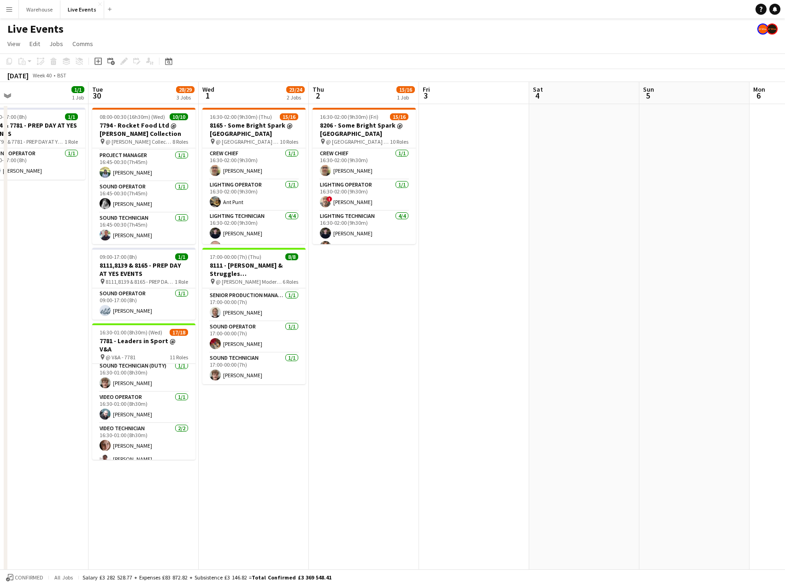
drag, startPoint x: 680, startPoint y: 374, endPoint x: 370, endPoint y: 400, distance: 310.9
click at [370, 400] on app-calendar-viewport "Thu 25 18/19 1 Job Fri 26 Sat 27 Sun 28 Mon 29 1/1 1 Job Tue 30 28/29 3 Jobs We…" at bounding box center [392, 421] width 785 height 678
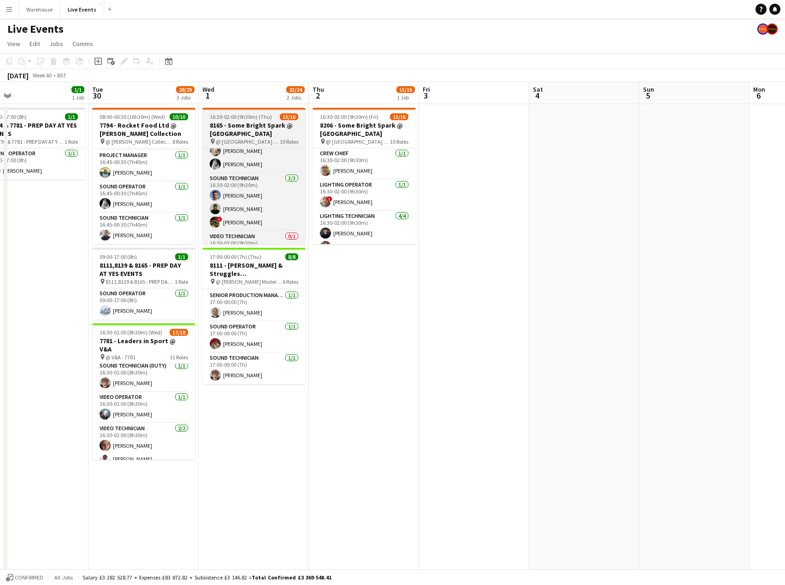
scroll to position [298, 0]
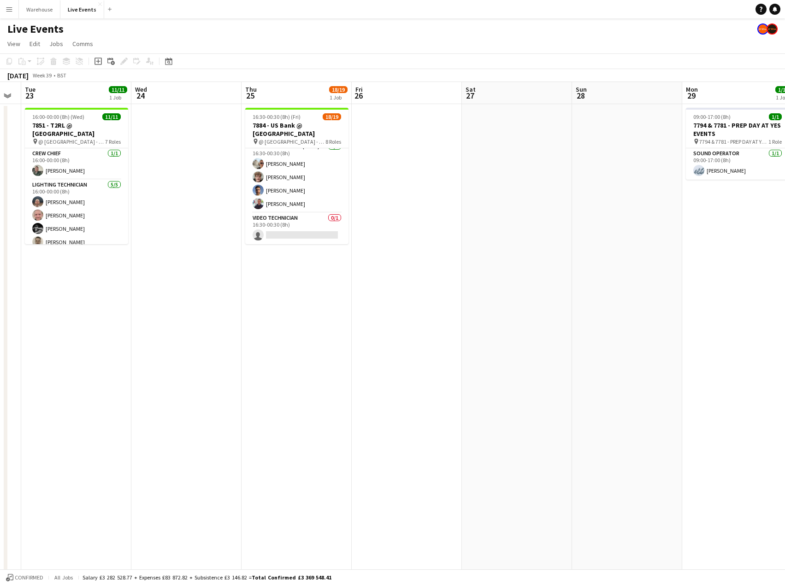
drag, startPoint x: 44, startPoint y: 328, endPoint x: 748, endPoint y: 329, distance: 704.0
click at [748, 329] on app-calendar-viewport "Sun 21 Mon 22 Tue 23 11/11 1 Job Wed 24 Thu 25 18/19 1 Job Fri 26 Sat 27 Sun 28…" at bounding box center [392, 421] width 785 height 678
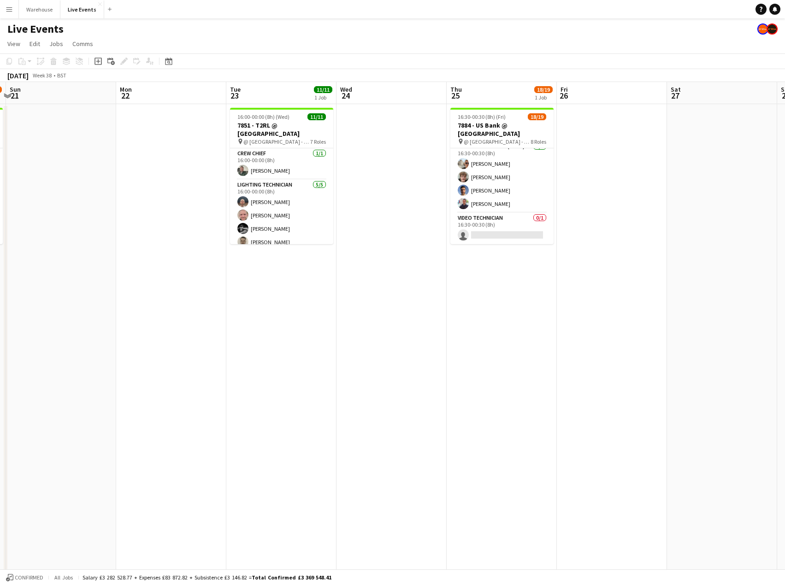
drag, startPoint x: 441, startPoint y: 342, endPoint x: 821, endPoint y: 339, distance: 380.4
click at [785, 339] on html "Menu Boards Boards Boards All jobs Status Workforce Workforce My Workforce Recr…" at bounding box center [392, 387] width 785 height 775
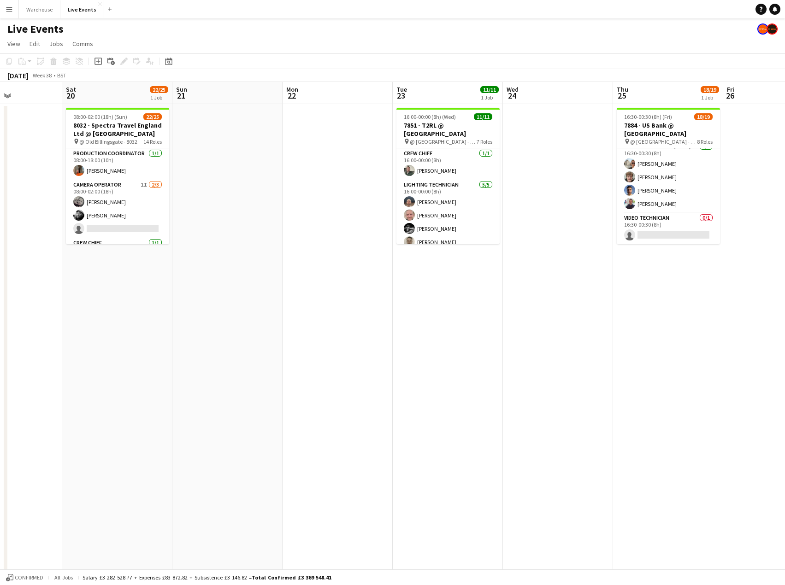
drag, startPoint x: 397, startPoint y: 346, endPoint x: 792, endPoint y: 343, distance: 395.1
click at [785, 343] on html "Menu Boards Boards Boards All jobs Status Workforce Workforce My Workforce Recr…" at bounding box center [392, 387] width 785 height 775
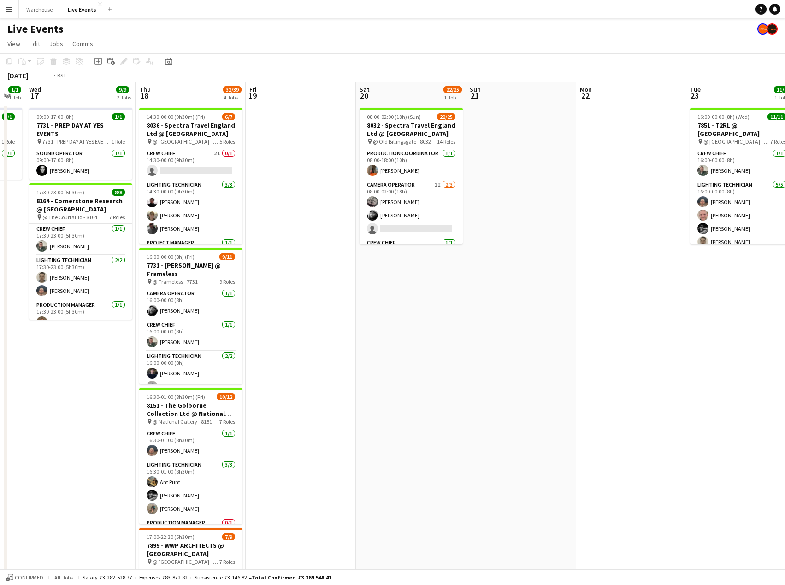
scroll to position [0, 272]
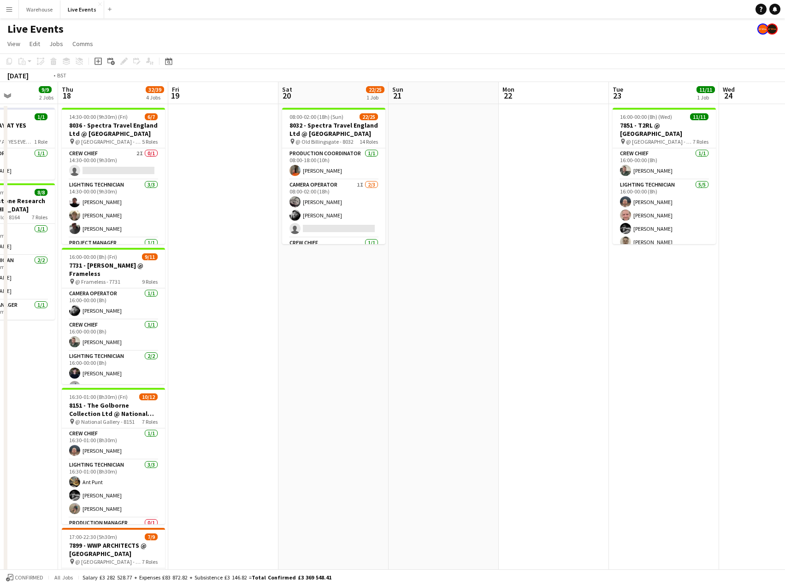
drag, startPoint x: 385, startPoint y: 367, endPoint x: 711, endPoint y: 364, distance: 326.4
click at [711, 364] on app-calendar-viewport "Mon 15 Tue 16 1/1 1 Job Wed 17 9/9 2 Jobs Thu 18 32/39 4 Jobs Fri 19 Sat 20 22/…" at bounding box center [392, 421] width 785 height 678
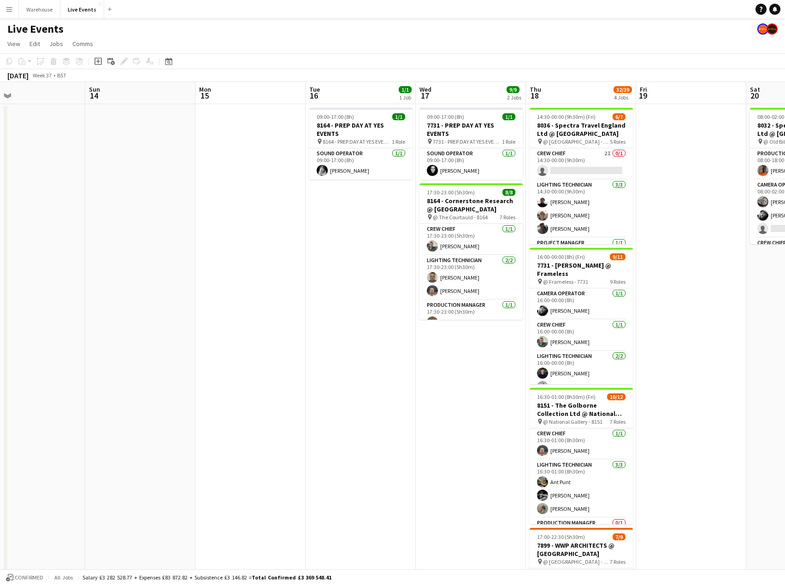
drag, startPoint x: 600, startPoint y: 388, endPoint x: 838, endPoint y: 372, distance: 238.4
click at [785, 372] on html "Menu Boards Boards Boards All jobs Status Workforce Workforce My Workforce Recr…" at bounding box center [392, 387] width 785 height 775
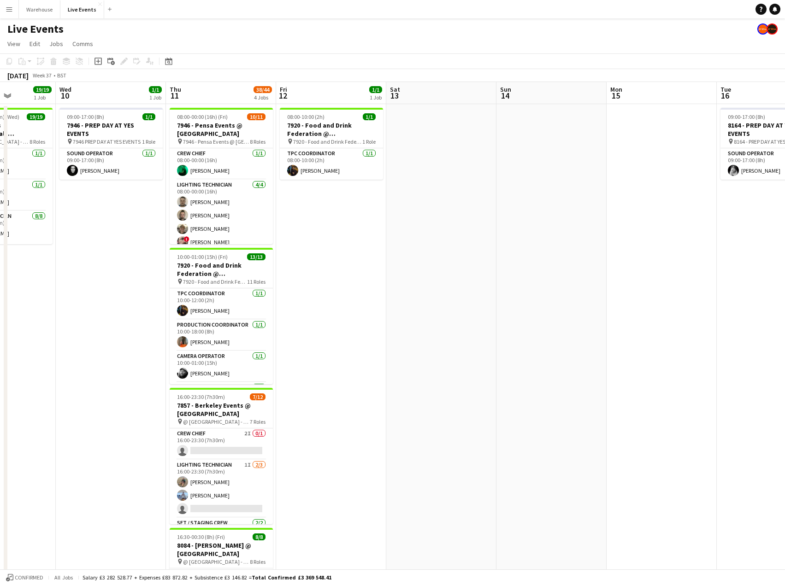
drag, startPoint x: 355, startPoint y: 377, endPoint x: 766, endPoint y: 372, distance: 411.3
click at [766, 372] on app-calendar-viewport "Sun 7 Mon 8 1/1 1 Job Tue 9 19/19 1 Job Wed 10 1/1 1 Job Thu 11 38/44 4 Jobs Fr…" at bounding box center [392, 421] width 785 height 678
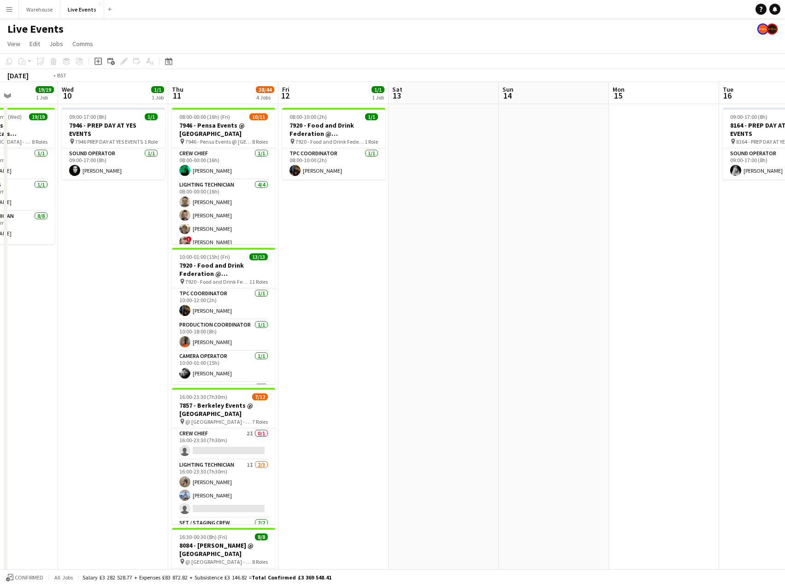
drag, startPoint x: 512, startPoint y: 377, endPoint x: 805, endPoint y: 373, distance: 293.2
click at [785, 373] on html "Menu Boards Boards Boards All jobs Status Workforce Workforce My Workforce Recr…" at bounding box center [392, 387] width 785 height 775
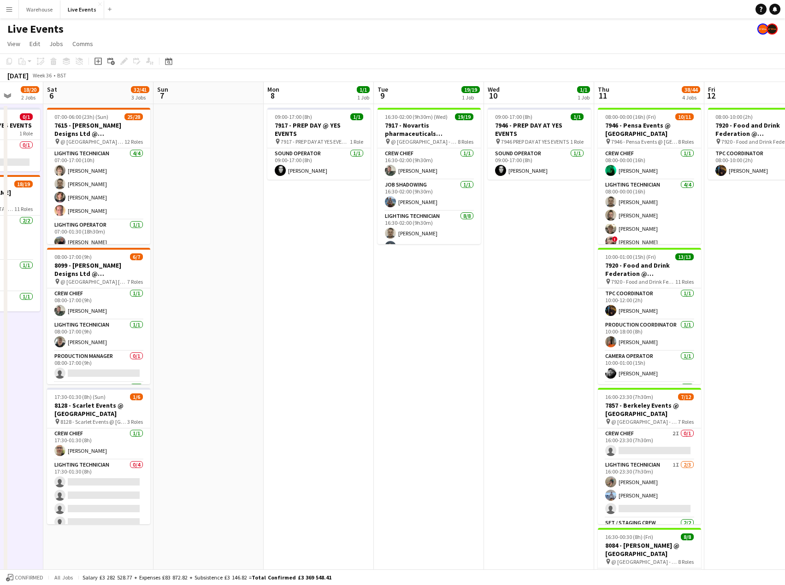
drag, startPoint x: 550, startPoint y: 379, endPoint x: 833, endPoint y: 398, distance: 283.7
click at [785, 398] on html "Menu Boards Boards Boards All jobs Status Workforce Workforce My Workforce Recr…" at bounding box center [392, 387] width 785 height 775
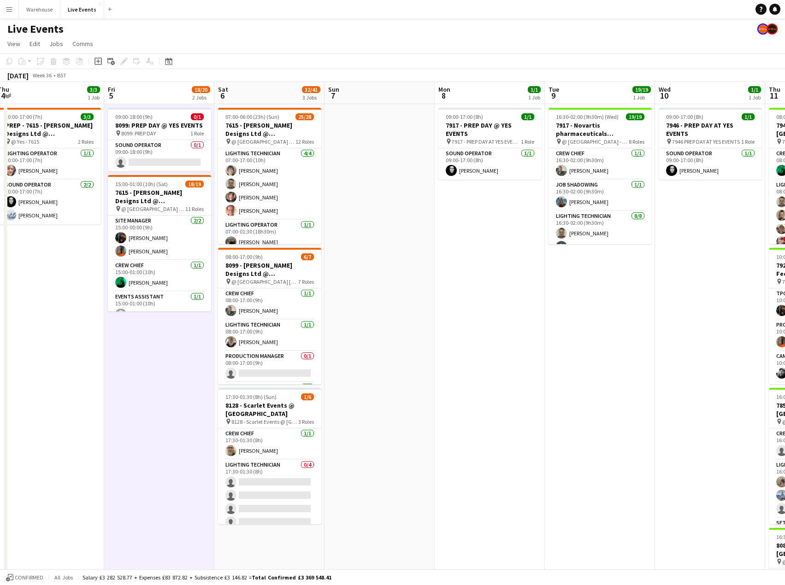
scroll to position [0, 225]
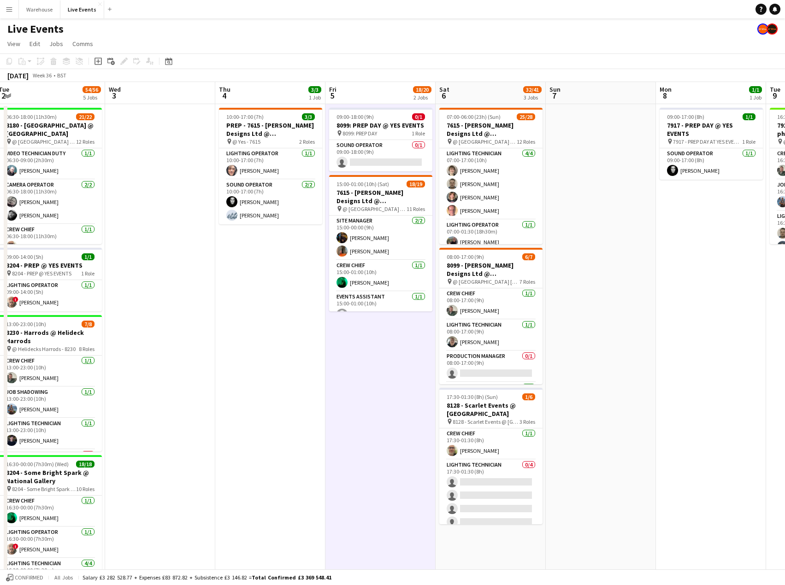
drag, startPoint x: 350, startPoint y: 379, endPoint x: 711, endPoint y: 379, distance: 361.4
click at [711, 379] on app-calendar-viewport "Sun 31 Mon 1 13/13 4 Jobs Tue 2 54/56 5 Jobs Wed 3 Thu 4 3/3 1 Job Fri 5 18/20 …" at bounding box center [392, 421] width 785 height 678
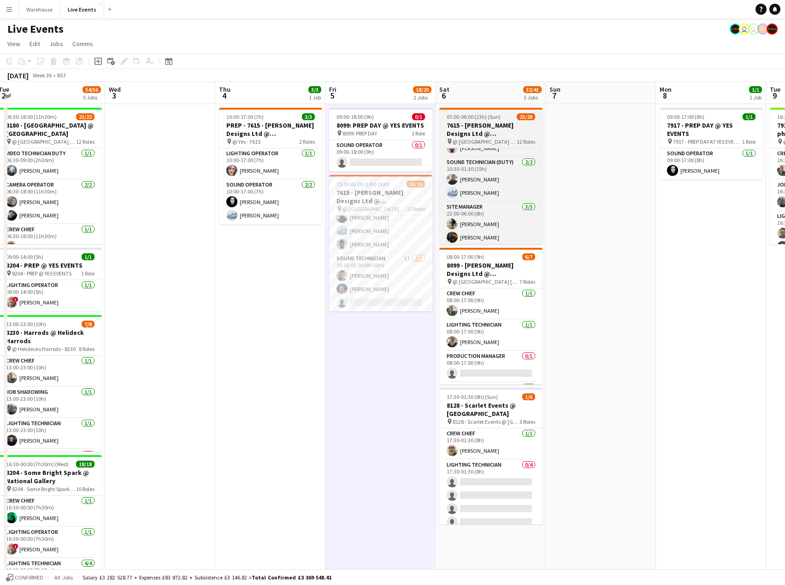
scroll to position [336, 0]
